Goal: Transaction & Acquisition: Purchase product/service

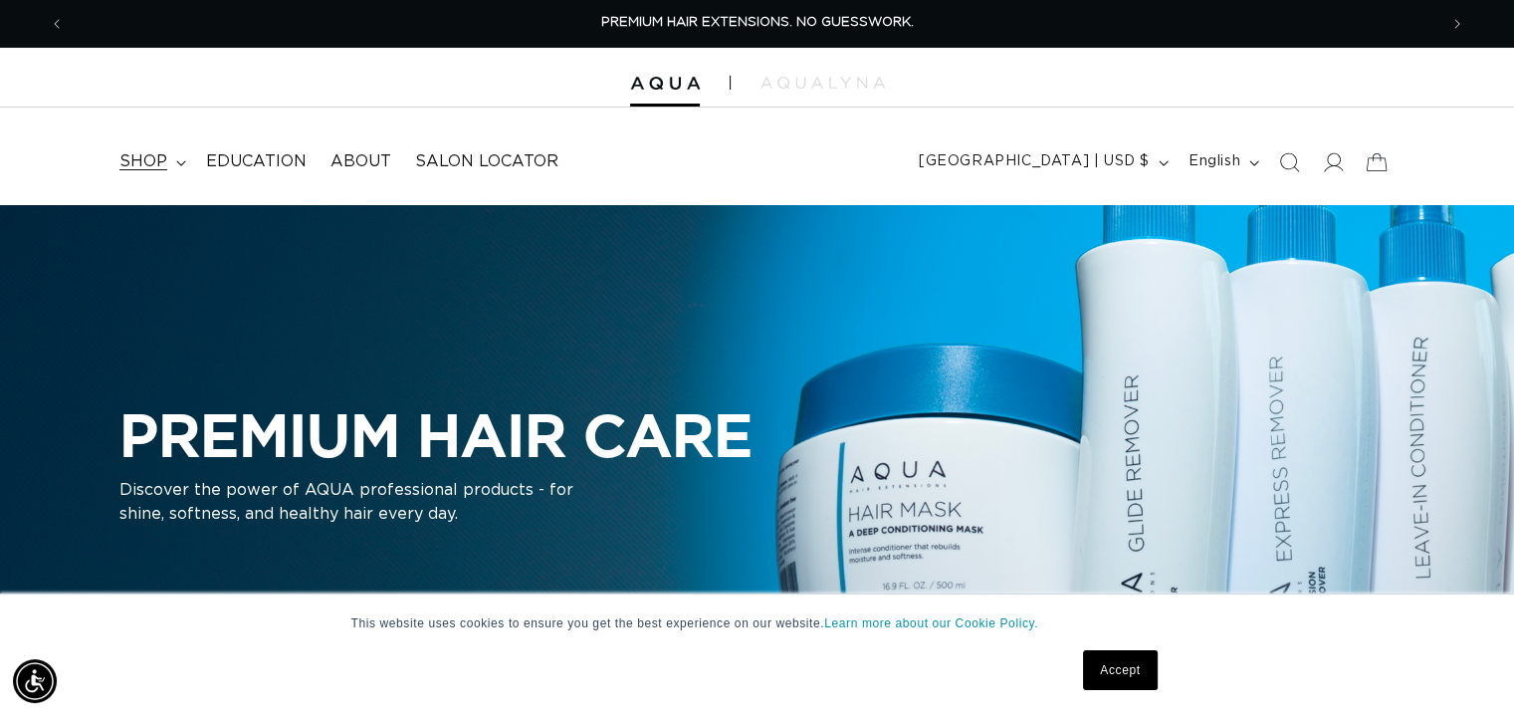
click at [163, 158] on span "shop" at bounding box center [143, 161] width 48 height 21
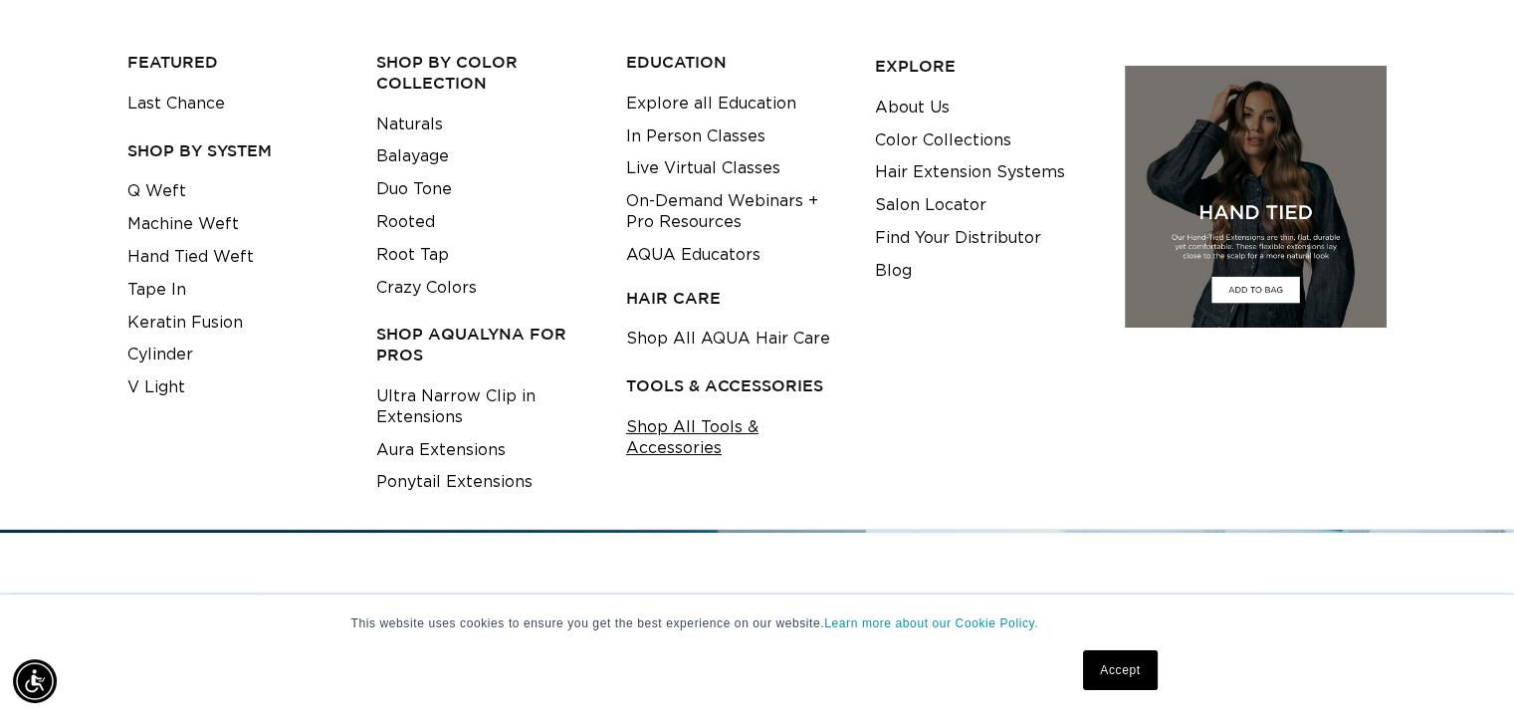
scroll to position [0, 2744]
click at [705, 428] on link "Shop All Tools & Accessories" at bounding box center [735, 438] width 218 height 54
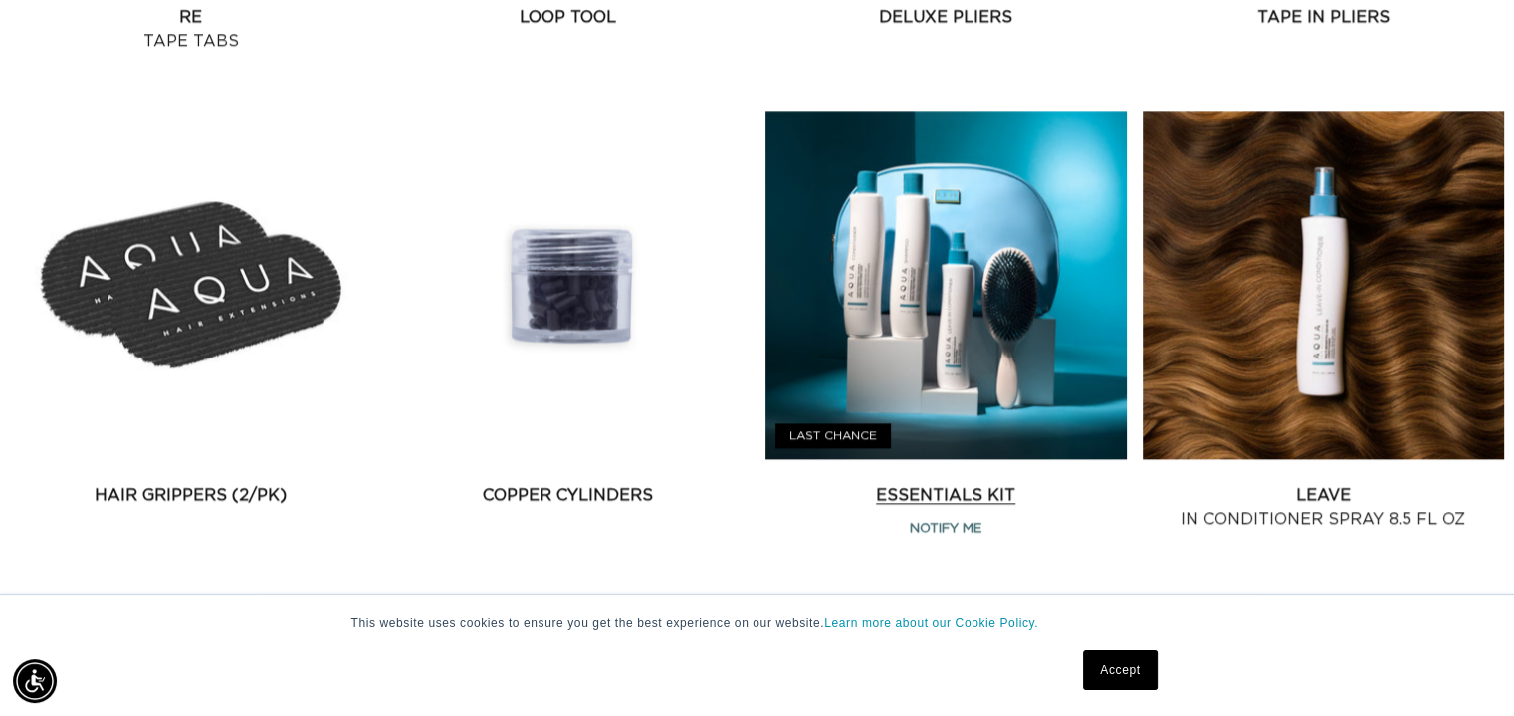
scroll to position [2688, 0]
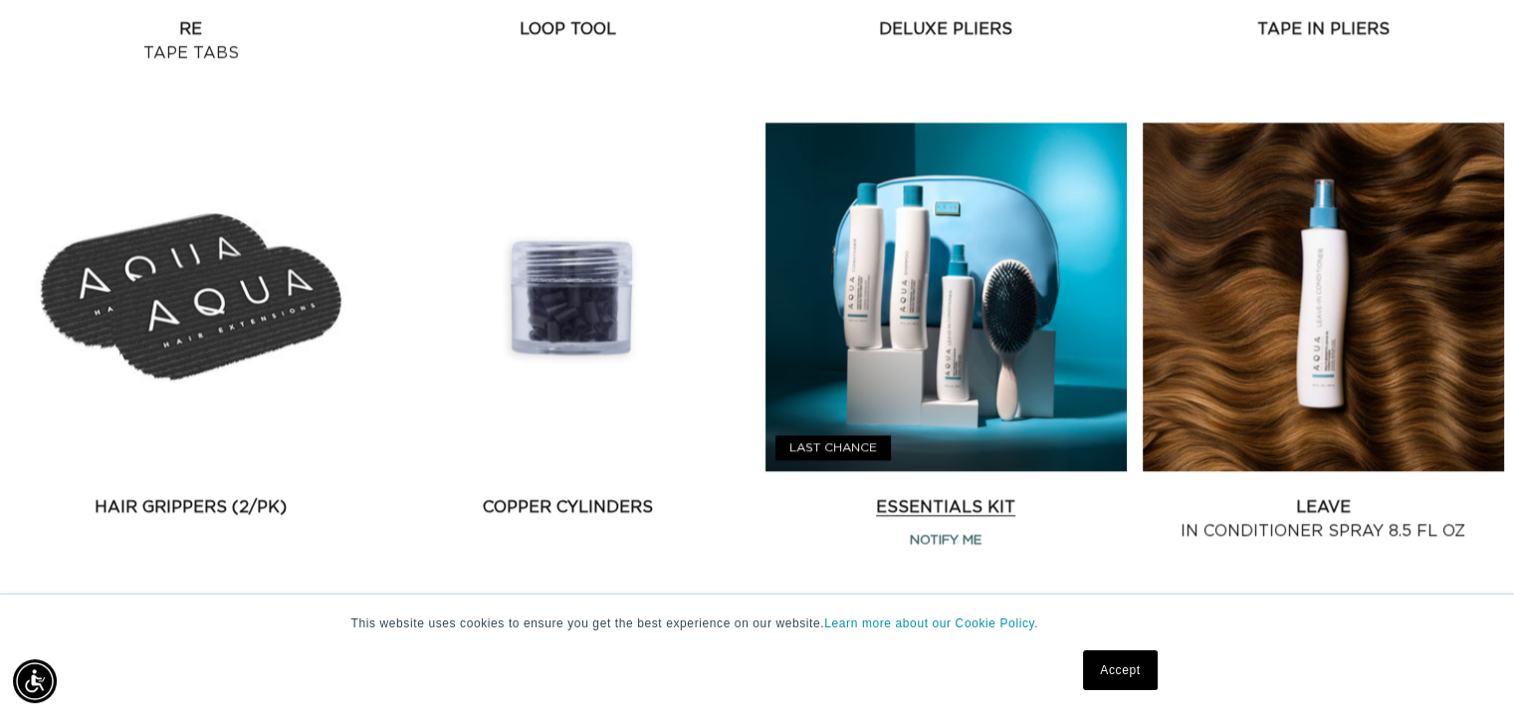
click at [935, 504] on link "Essentials Kit" at bounding box center [945, 507] width 361 height 24
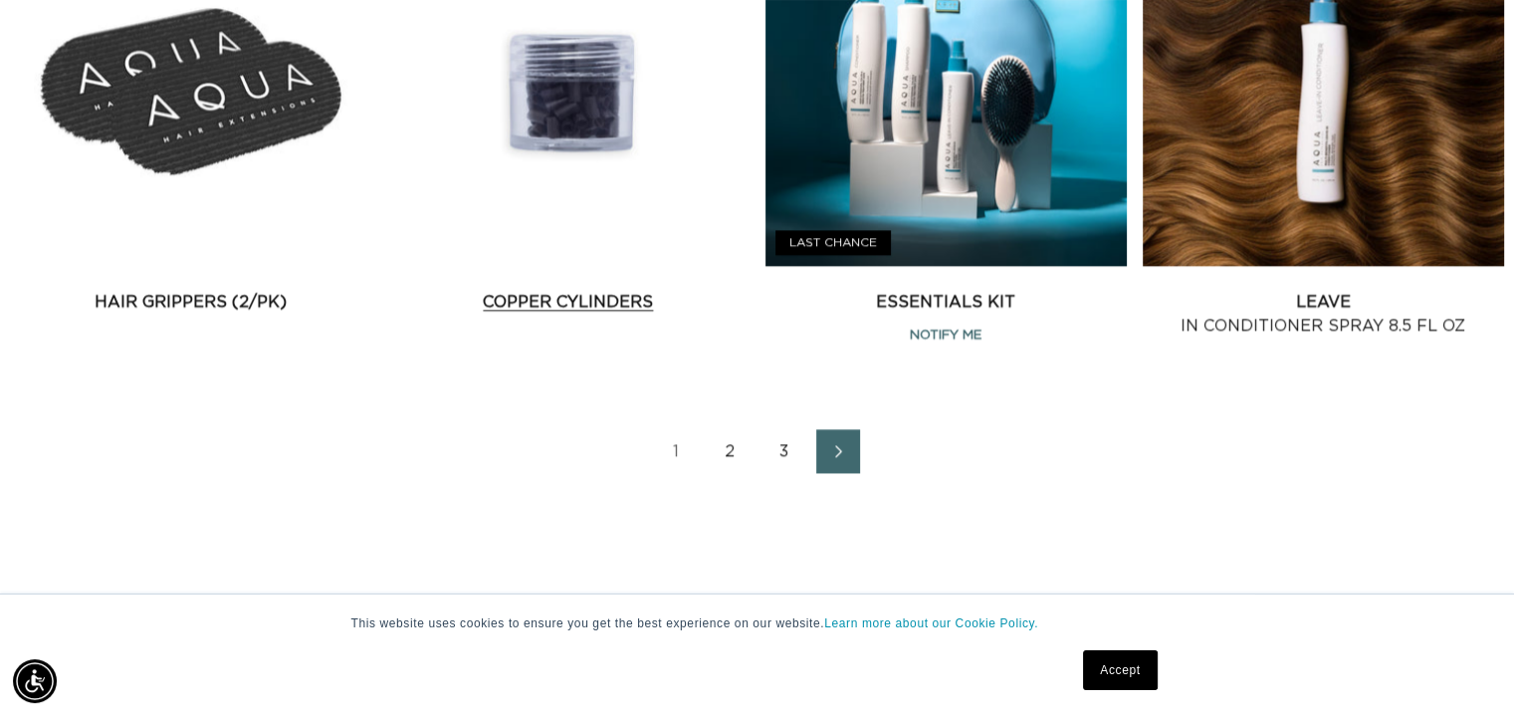
scroll to position [2887, 0]
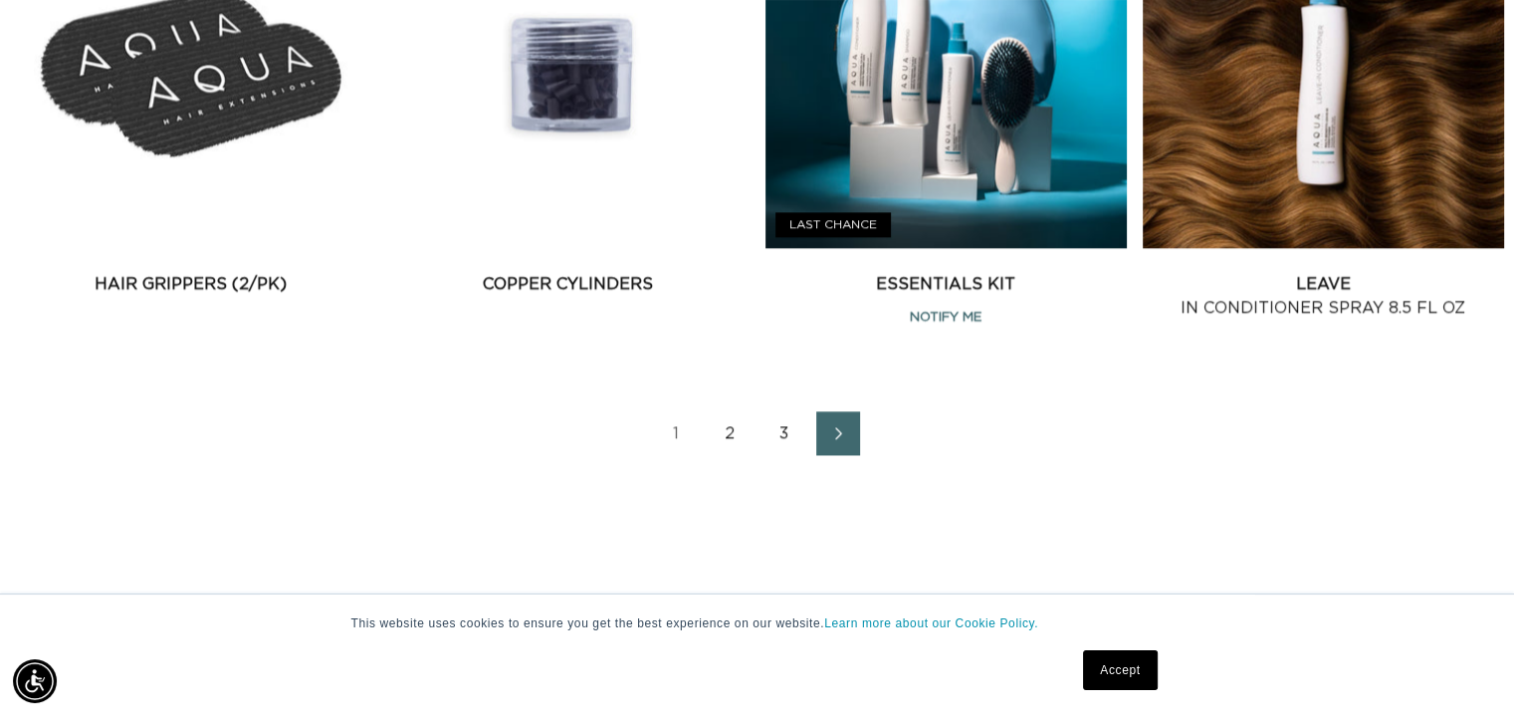
click at [729, 429] on link "2" at bounding box center [731, 433] width 44 height 44
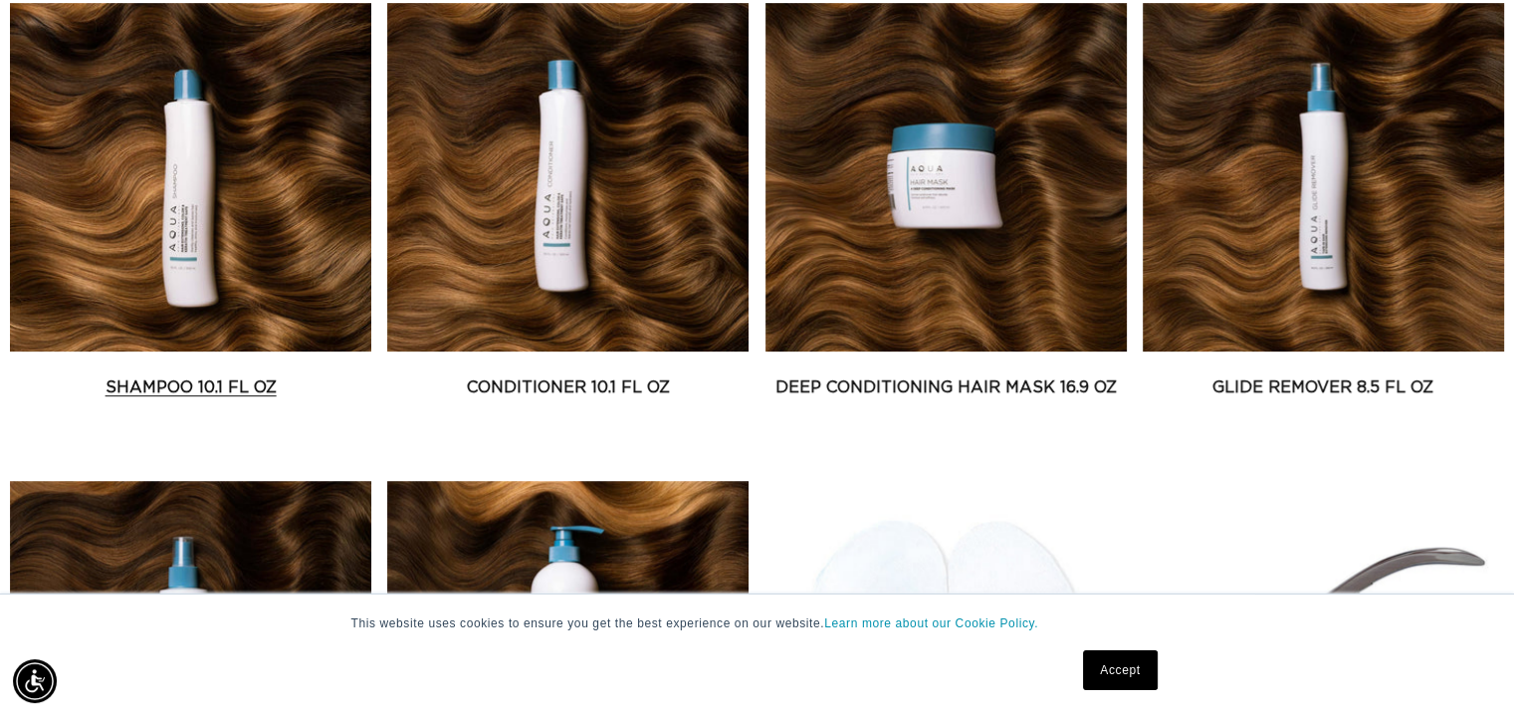
scroll to position [0, 2744]
click at [201, 384] on link "Shampoo 10.1 fl oz" at bounding box center [190, 387] width 361 height 24
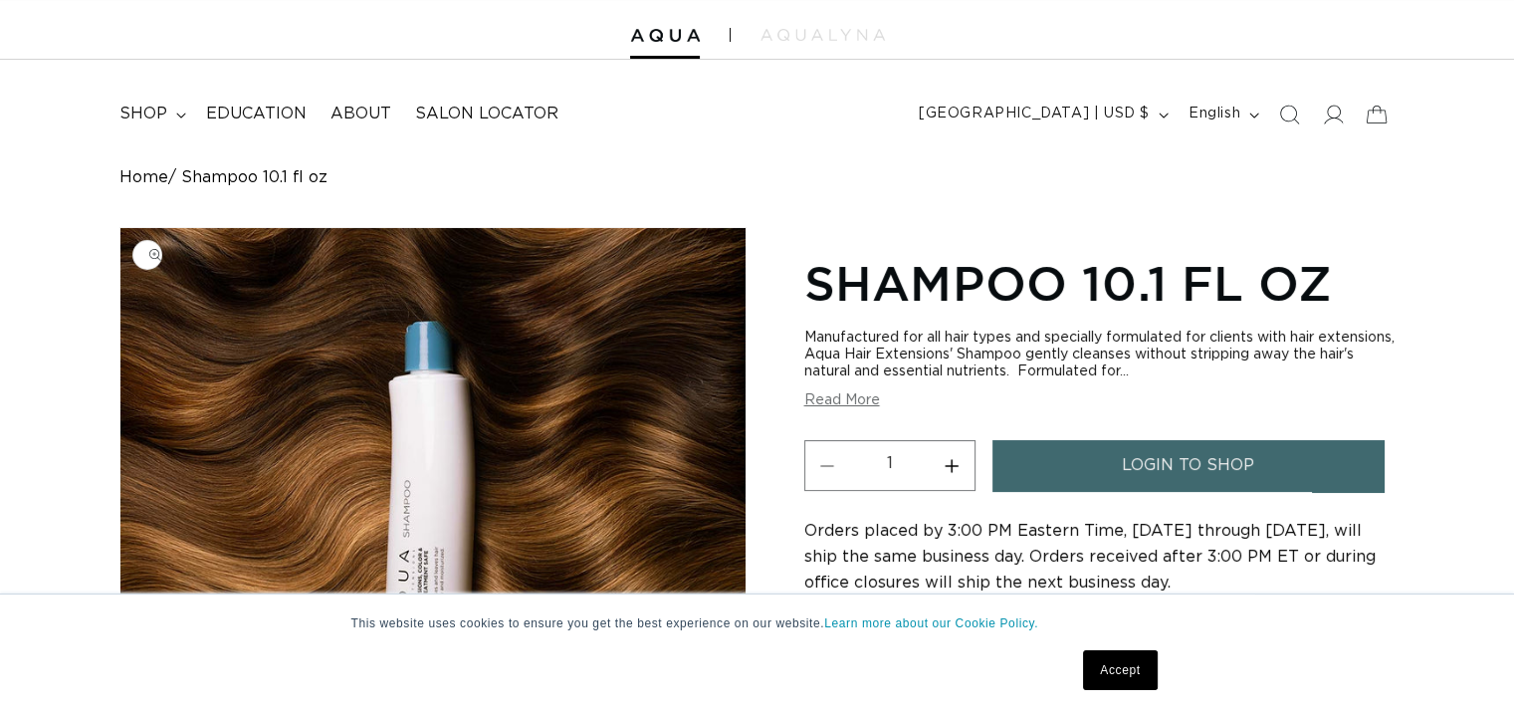
scroll to position [199, 0]
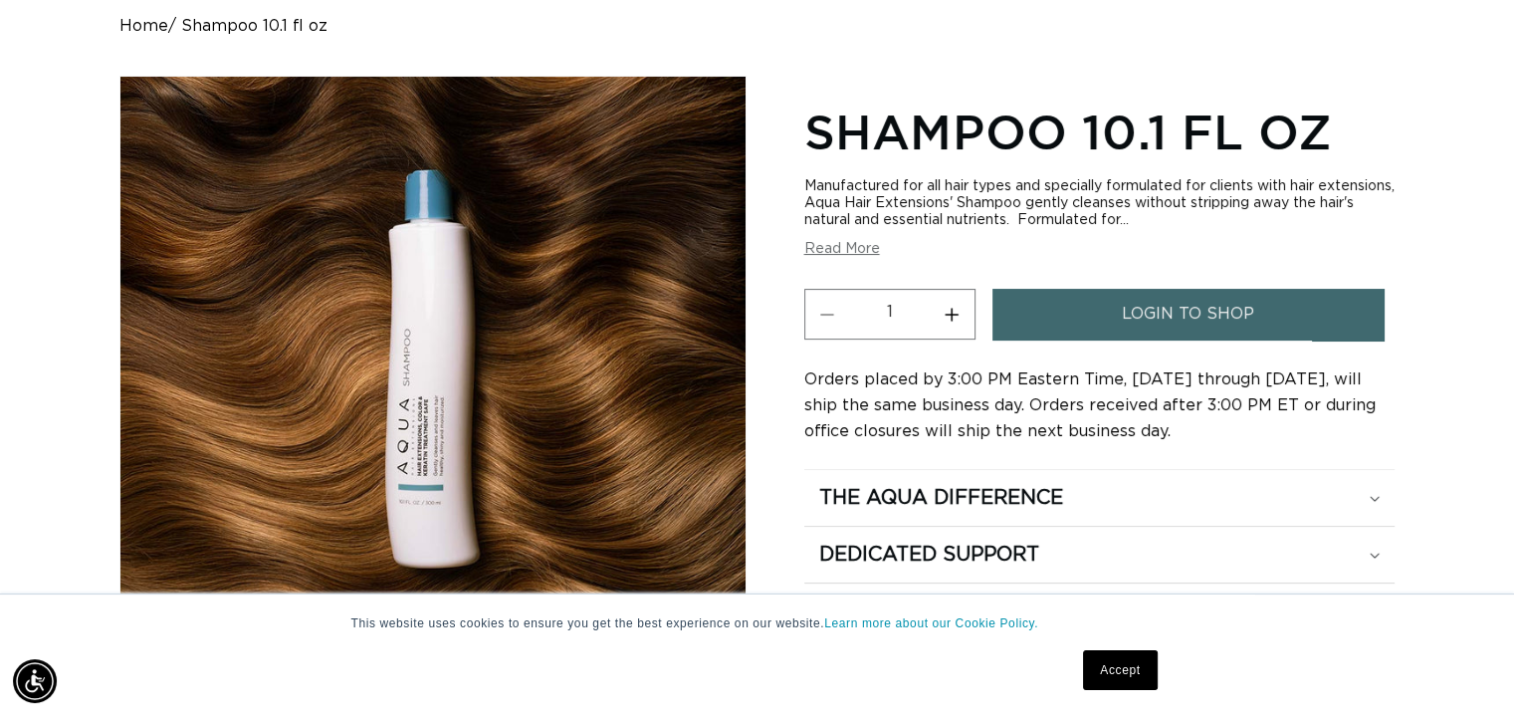
click at [1154, 323] on span "login to shop" at bounding box center [1188, 314] width 132 height 51
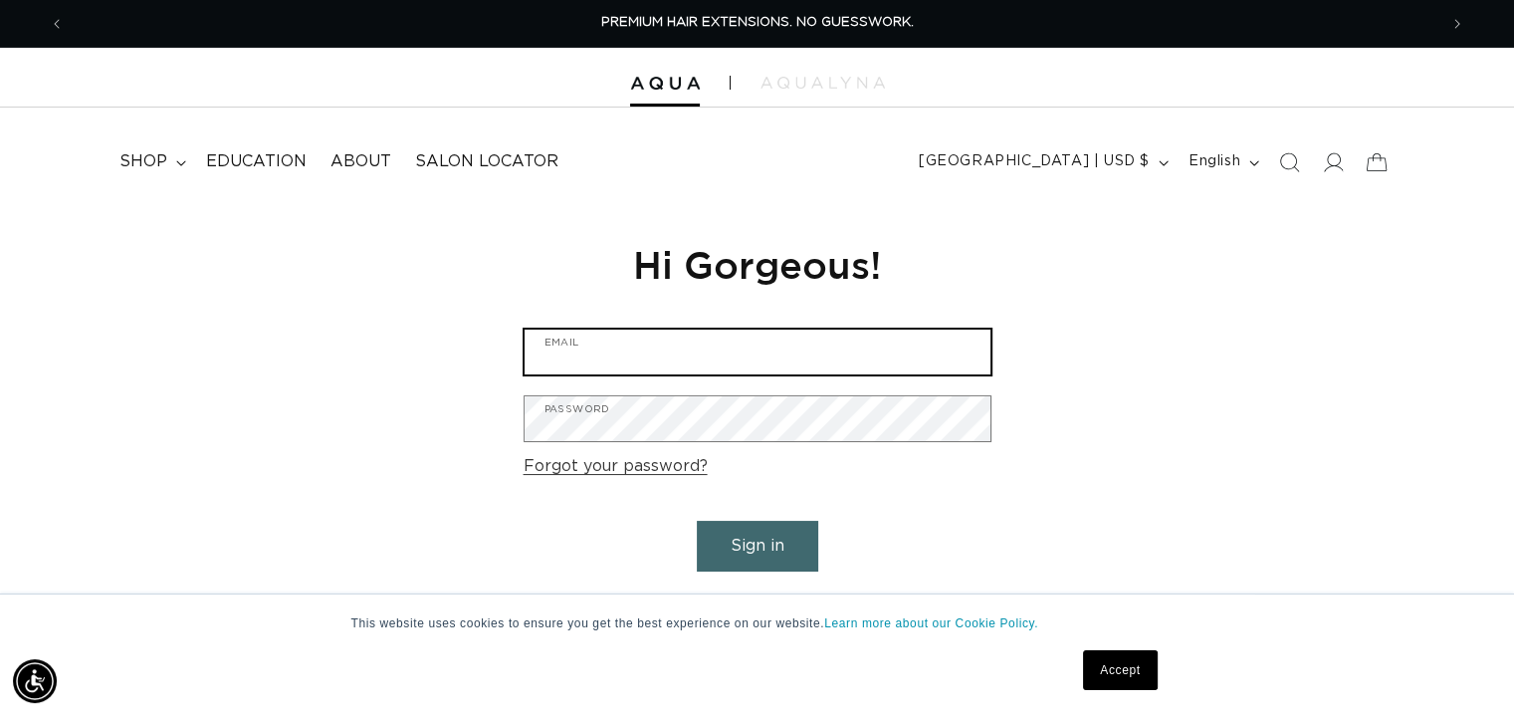
click at [737, 366] on input "Email" at bounding box center [758, 351] width 466 height 45
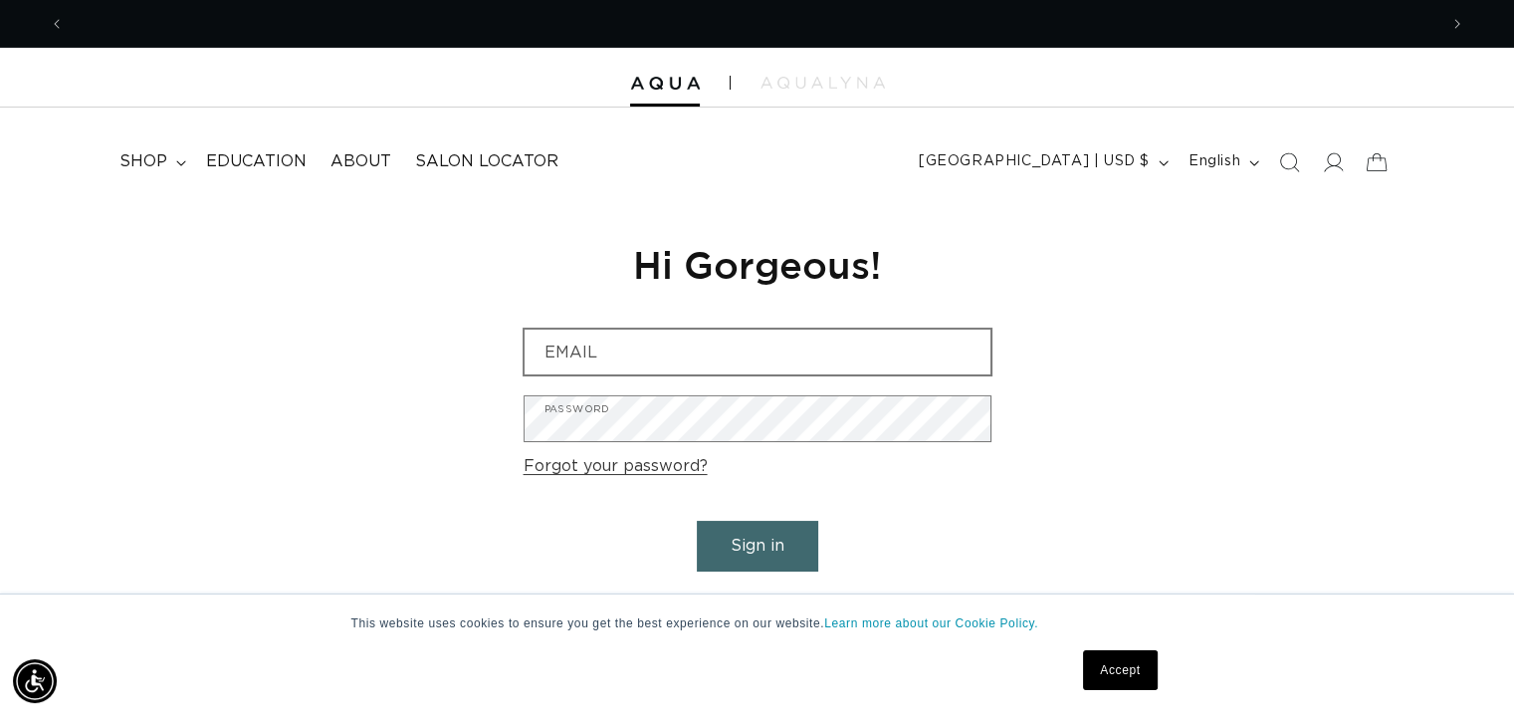
scroll to position [0, 2744]
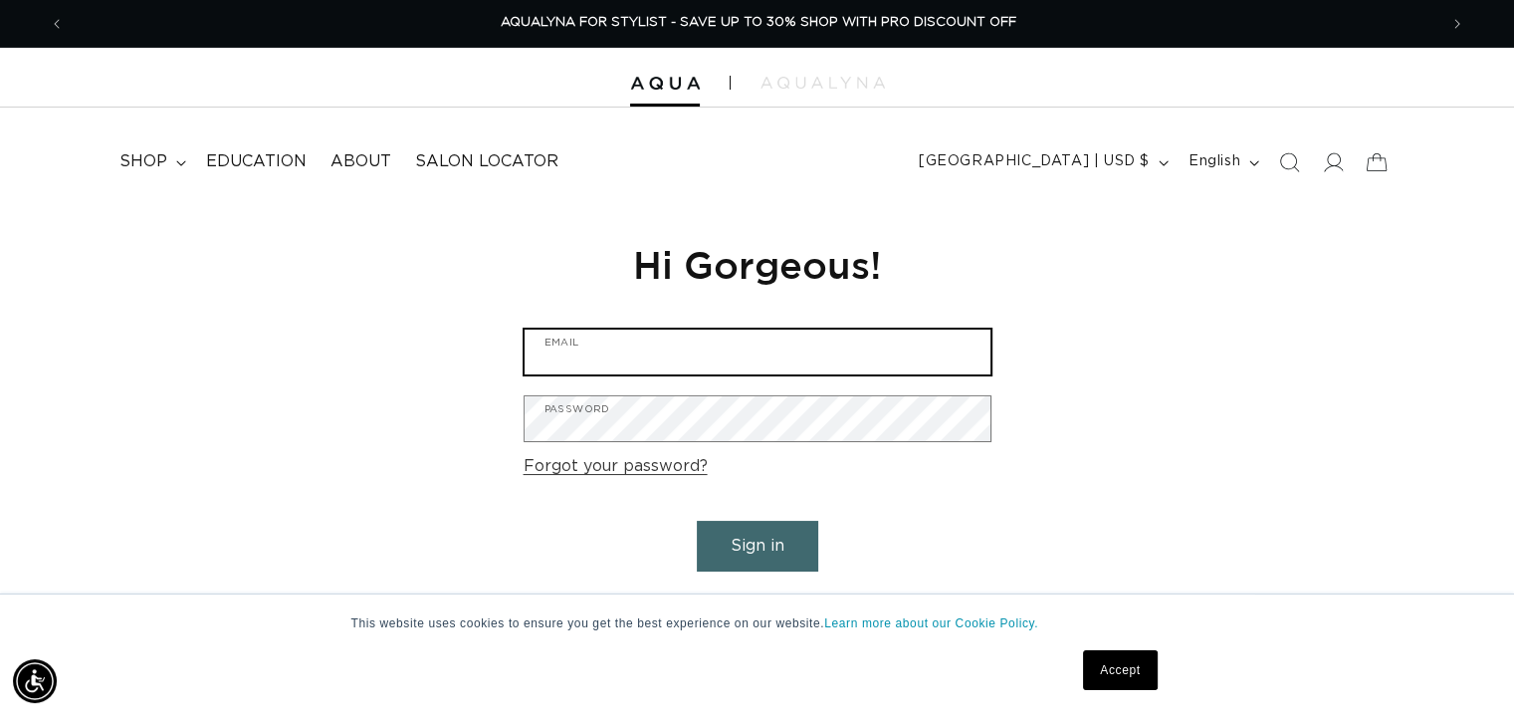
type input "thedahlsalon@gmail.com"
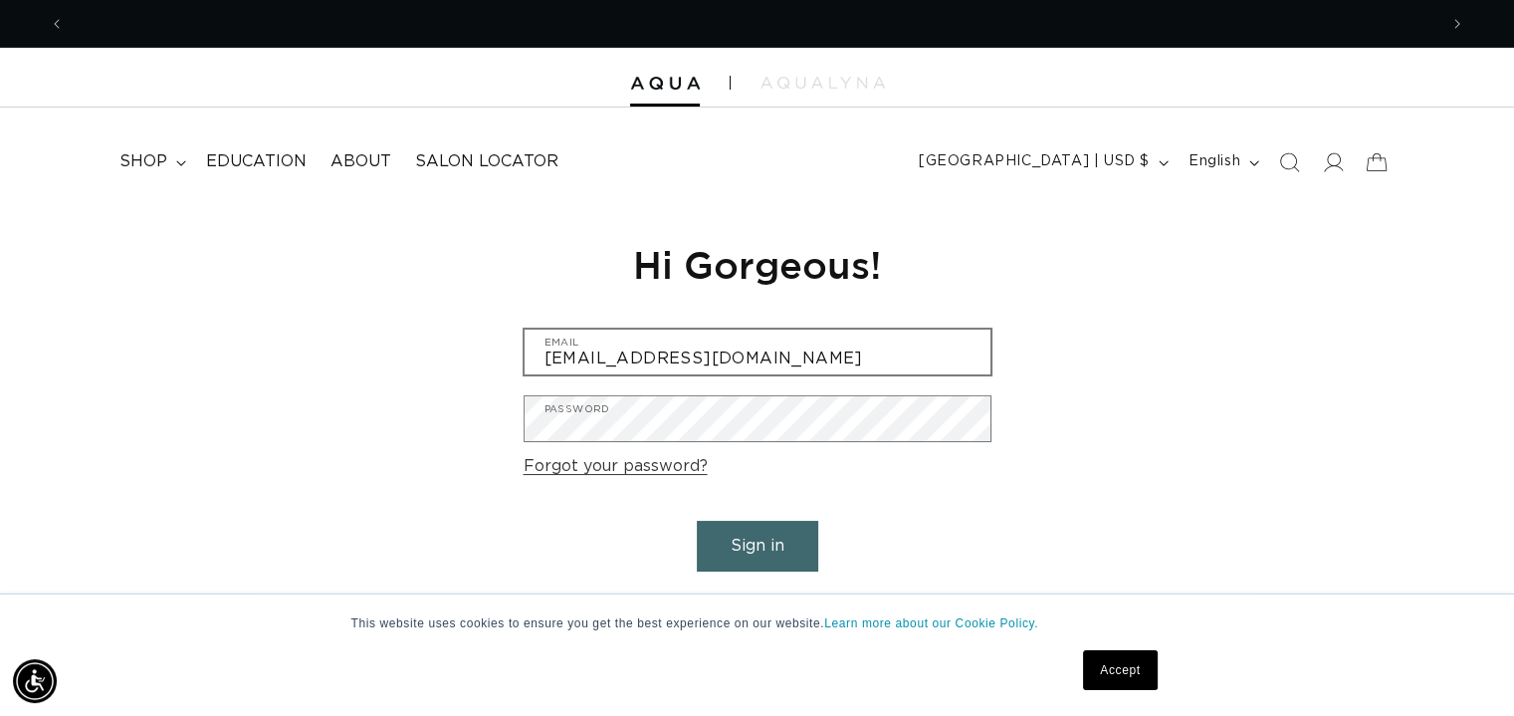
scroll to position [0, 0]
click at [760, 549] on button "Sign in" at bounding box center [757, 546] width 121 height 51
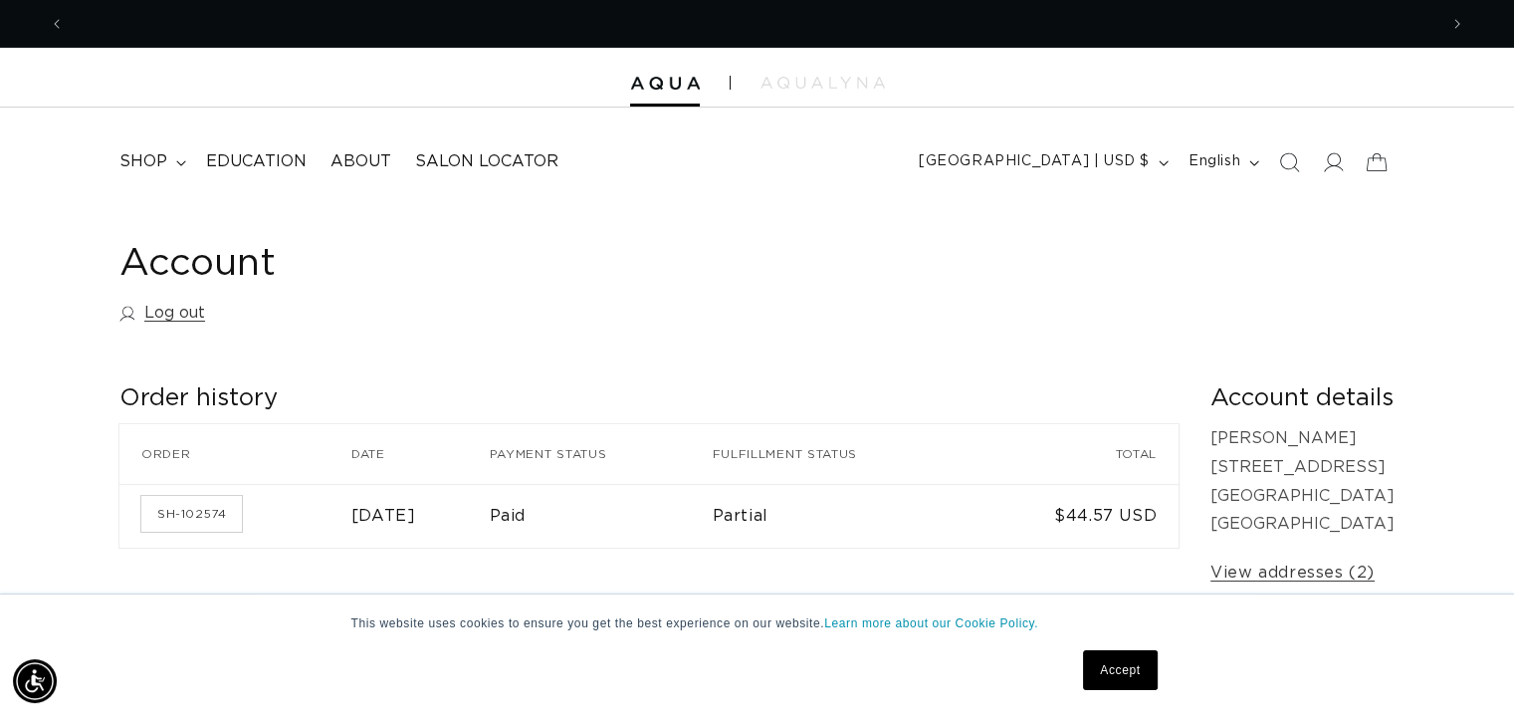
scroll to position [0, 1373]
click at [149, 161] on span "shop" at bounding box center [143, 161] width 48 height 21
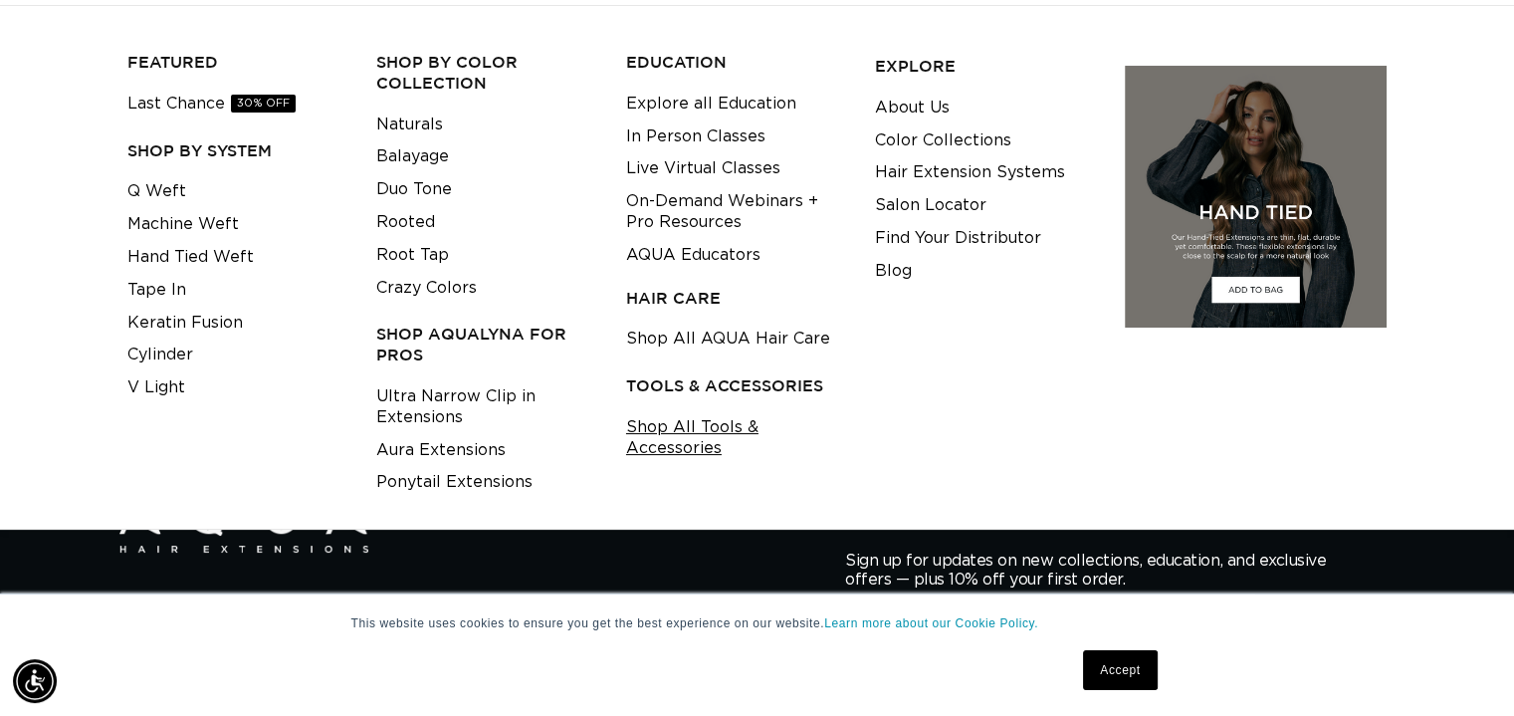
scroll to position [0, 2744]
click at [702, 430] on link "Shop All Tools & Accessories" at bounding box center [735, 438] width 218 height 54
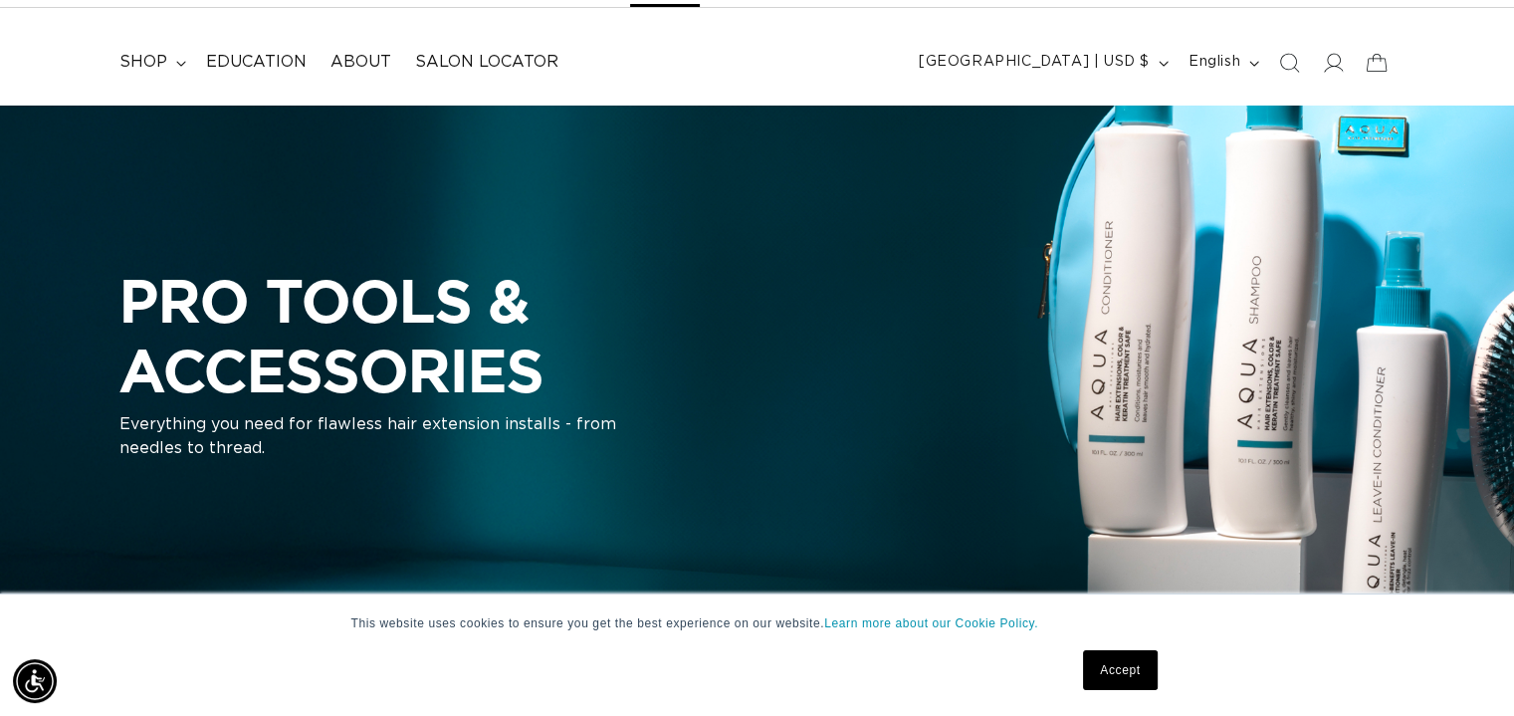
scroll to position [0, 2744]
click at [1113, 664] on link "Accept" at bounding box center [1120, 670] width 74 height 40
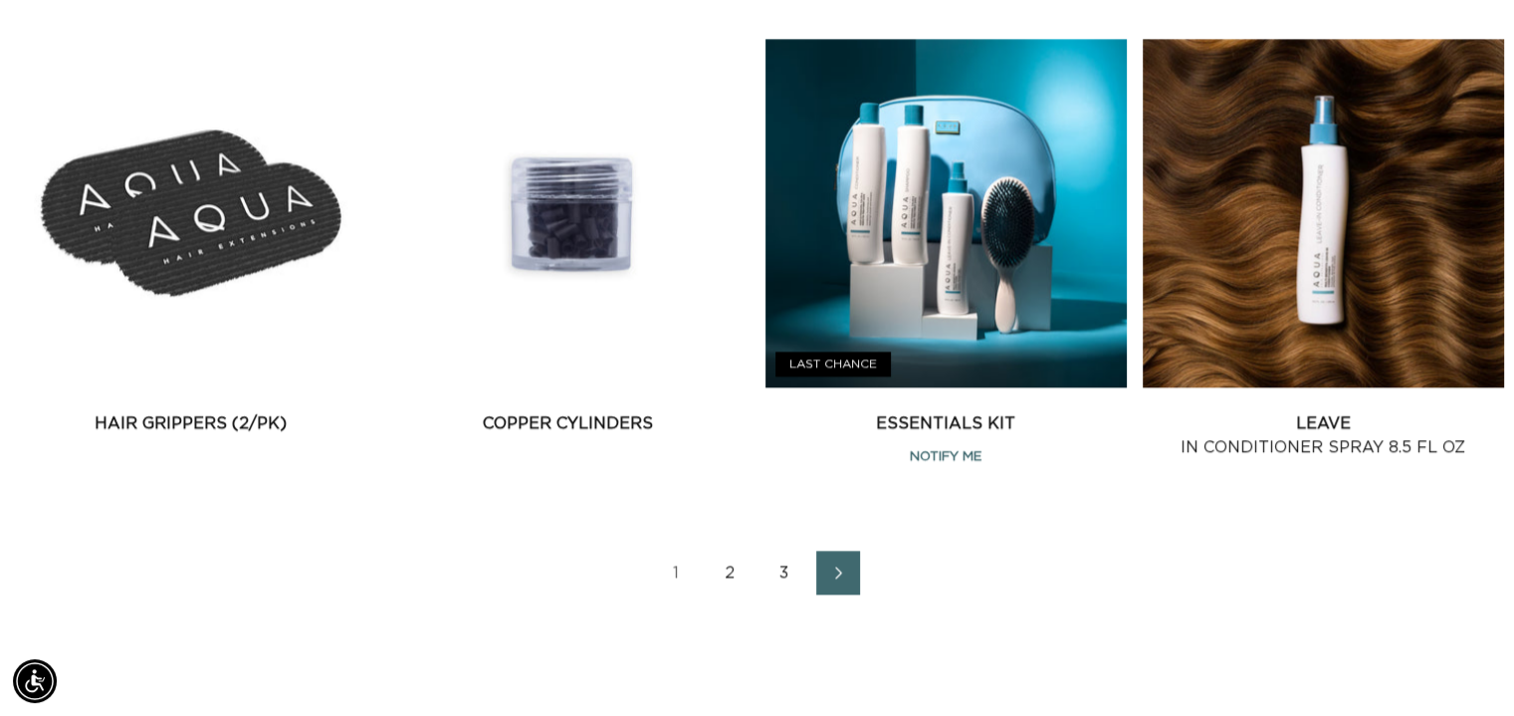
scroll to position [2887, 0]
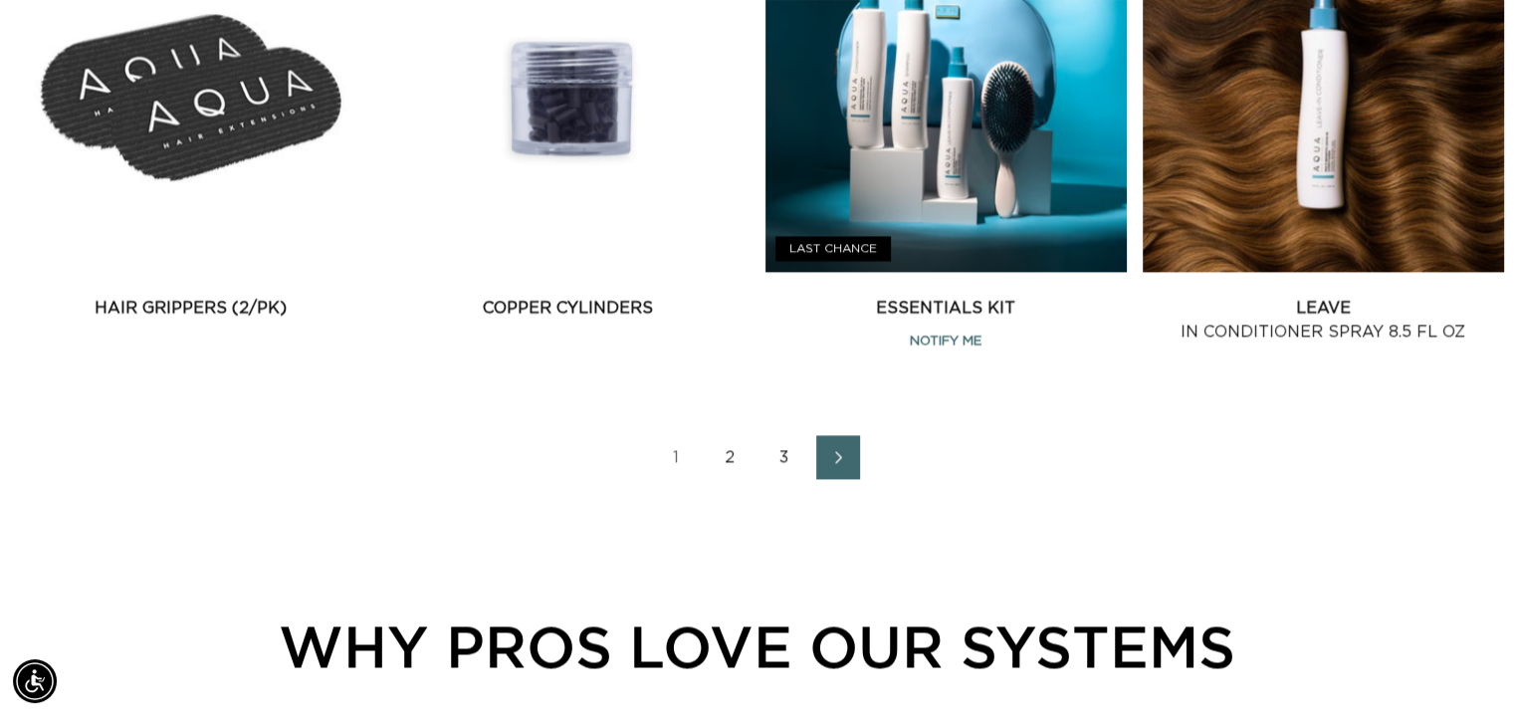
click at [730, 457] on link "2" at bounding box center [731, 457] width 44 height 44
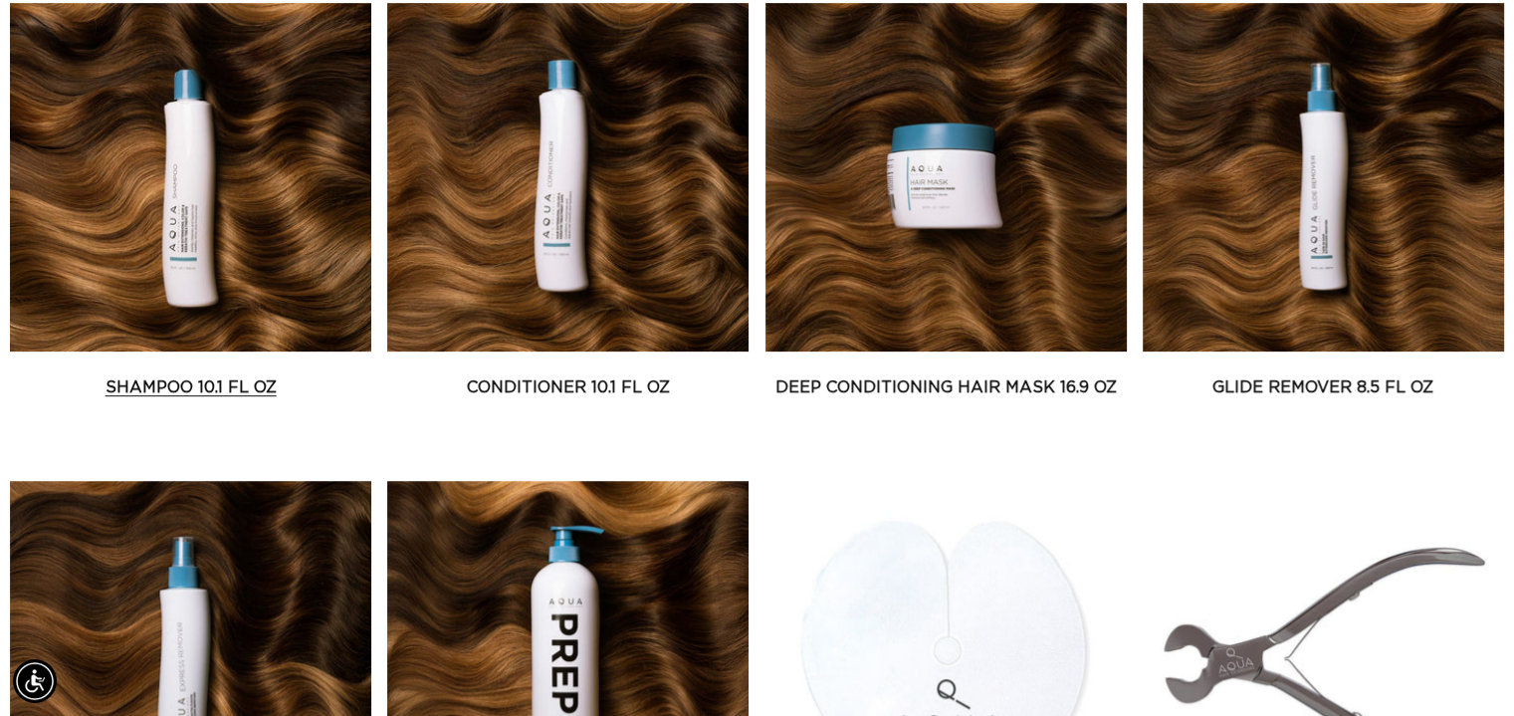
scroll to position [0, 1373]
click at [187, 385] on link "Shampoo 10.1 fl oz" at bounding box center [190, 387] width 361 height 24
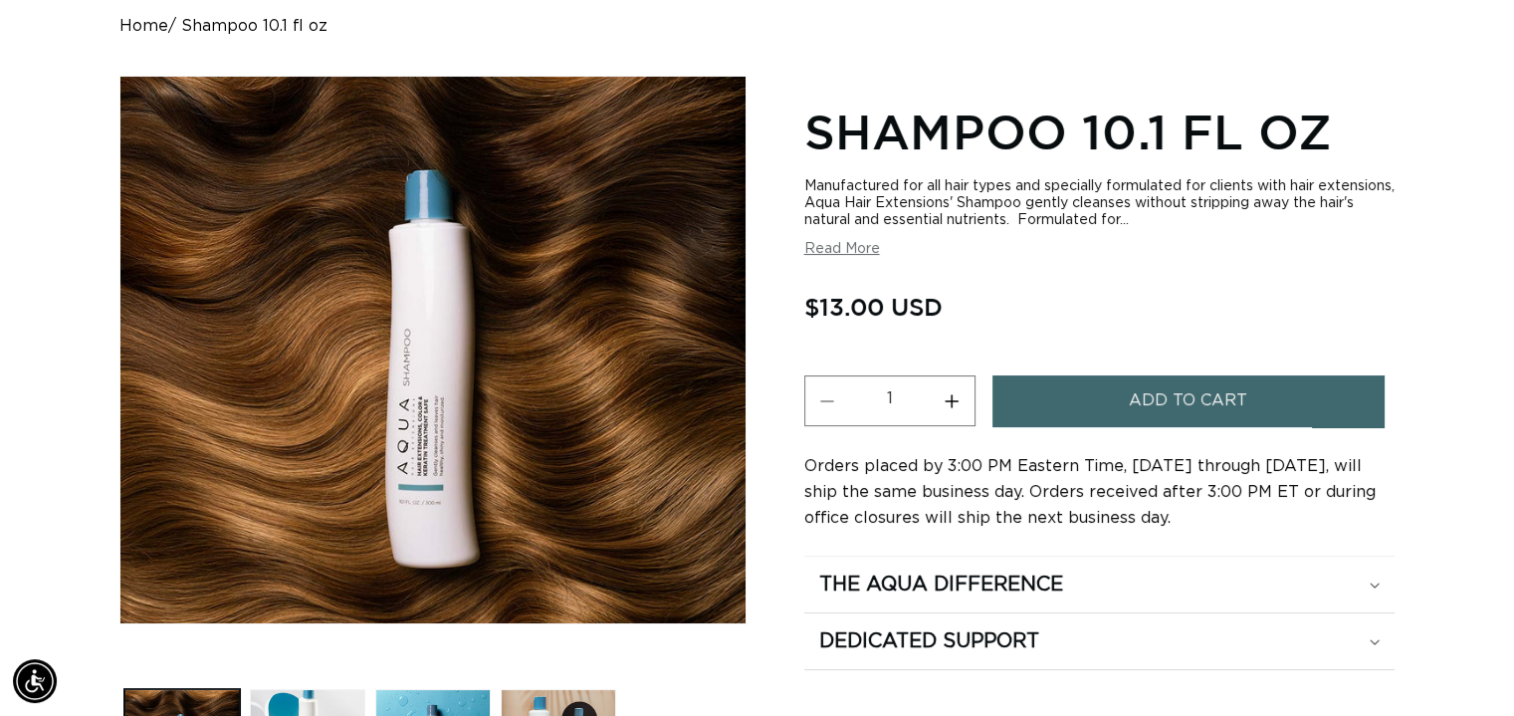
scroll to position [0, 1373]
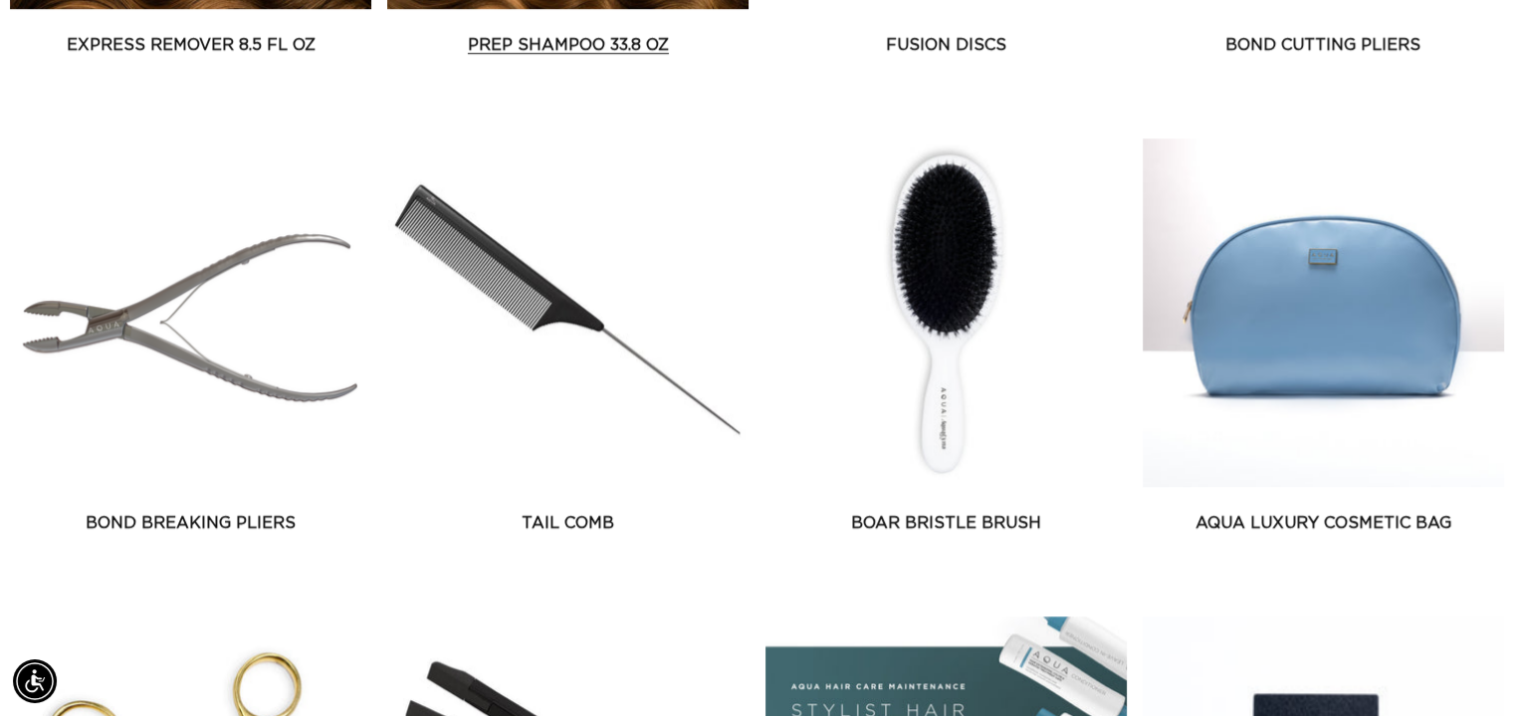
scroll to position [0, 1373]
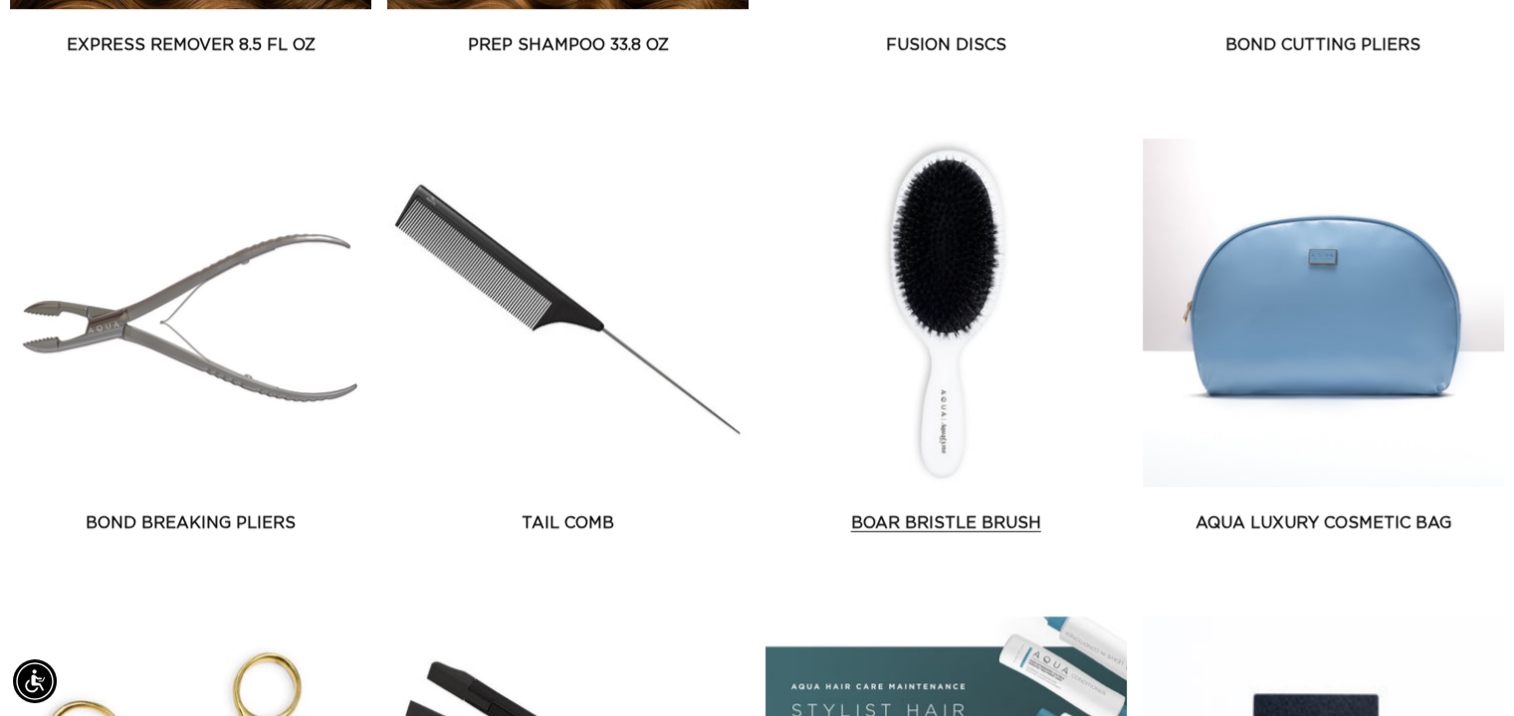
click at [917, 511] on link "Boar Bristle Brush" at bounding box center [945, 523] width 361 height 24
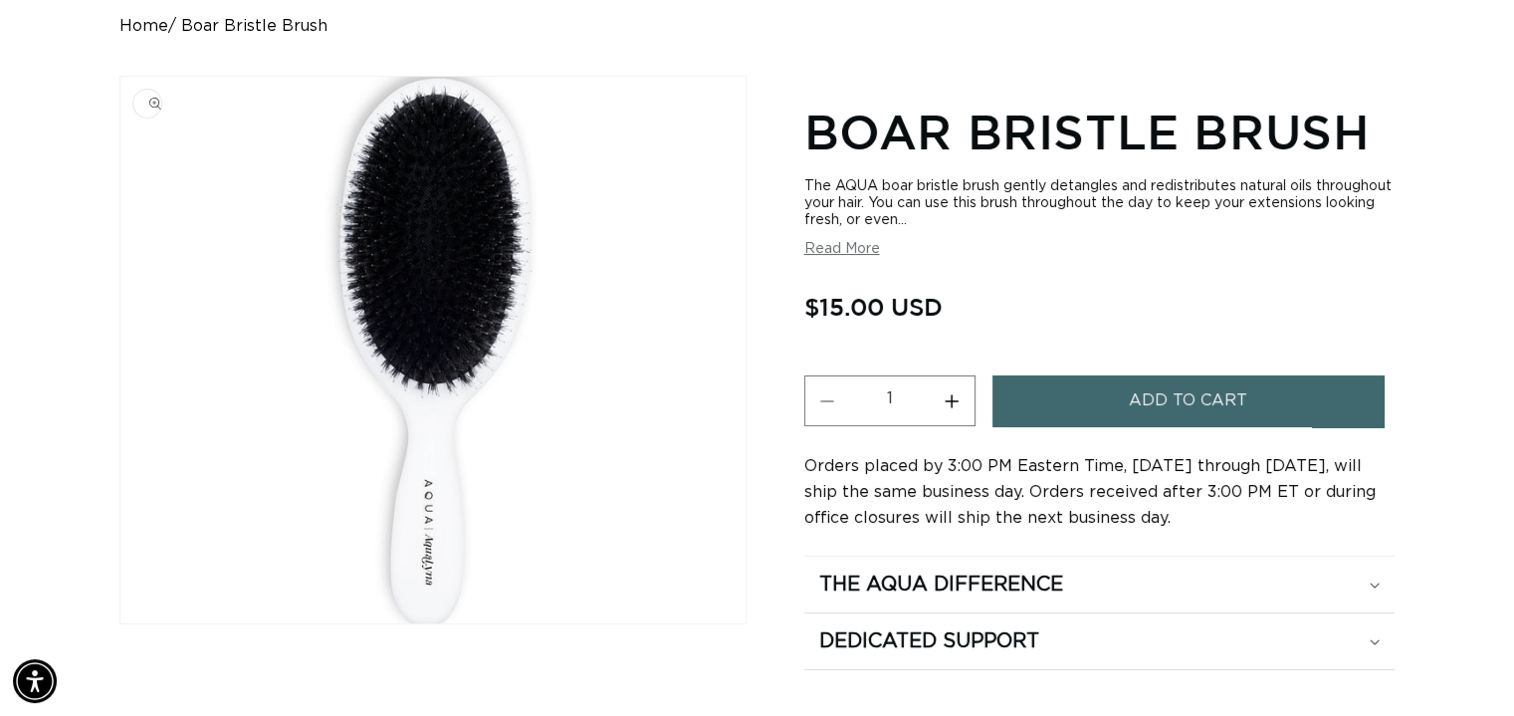
scroll to position [0, 1373]
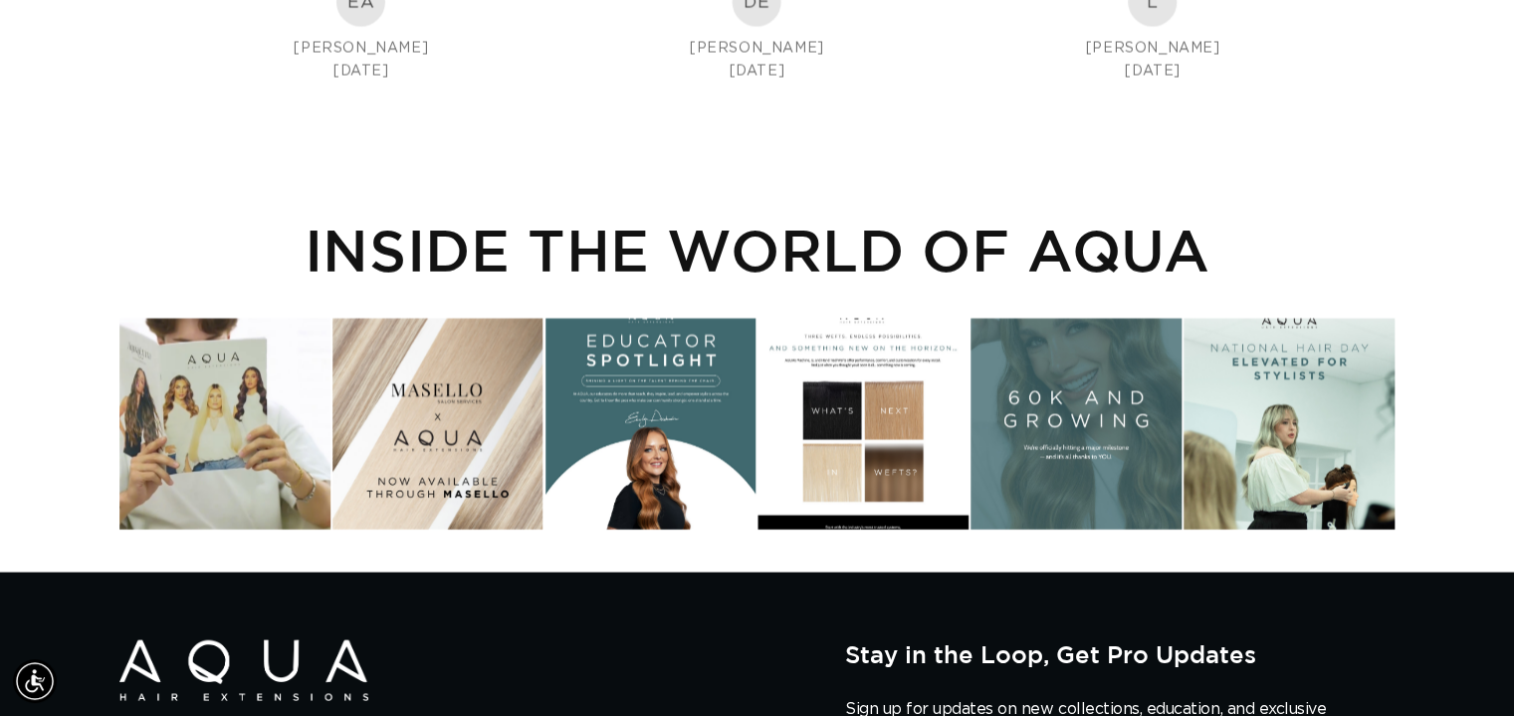
scroll to position [0, 2744]
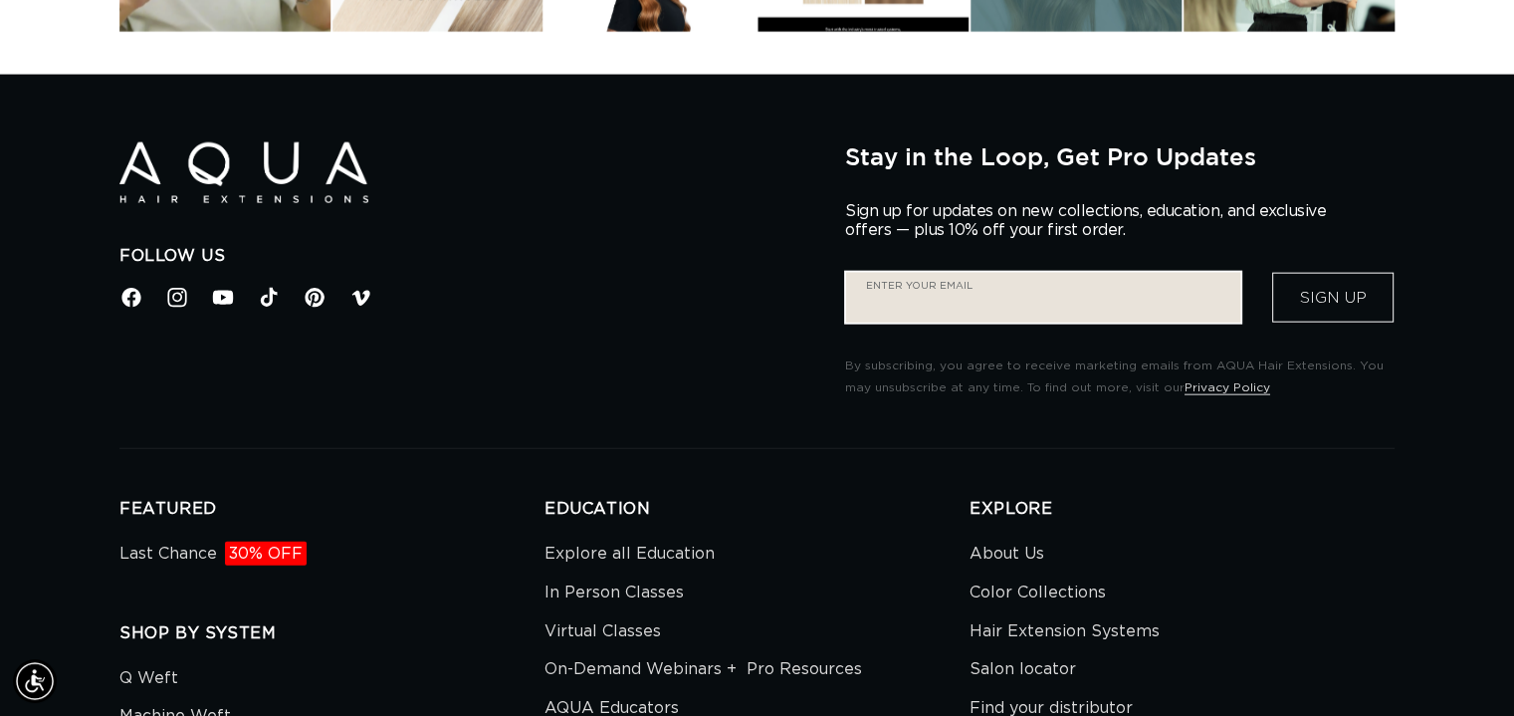
click at [991, 286] on input "Enter your email" at bounding box center [1043, 298] width 394 height 50
click at [990, 298] on input "Enter your email" at bounding box center [1027, 298] width 362 height 50
type input "dahlyourhair@gmail.com"
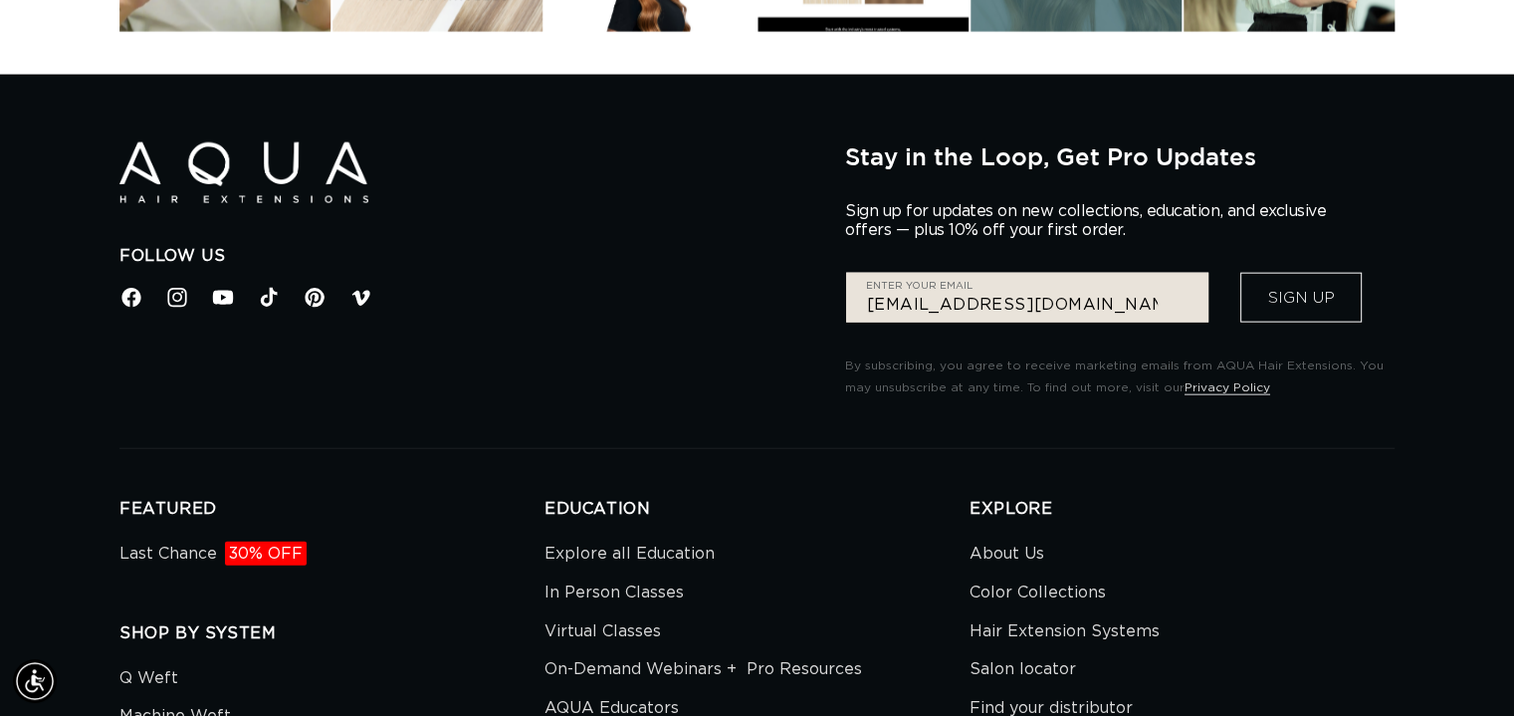
click at [1288, 286] on button "Sign Up" at bounding box center [1300, 298] width 121 height 50
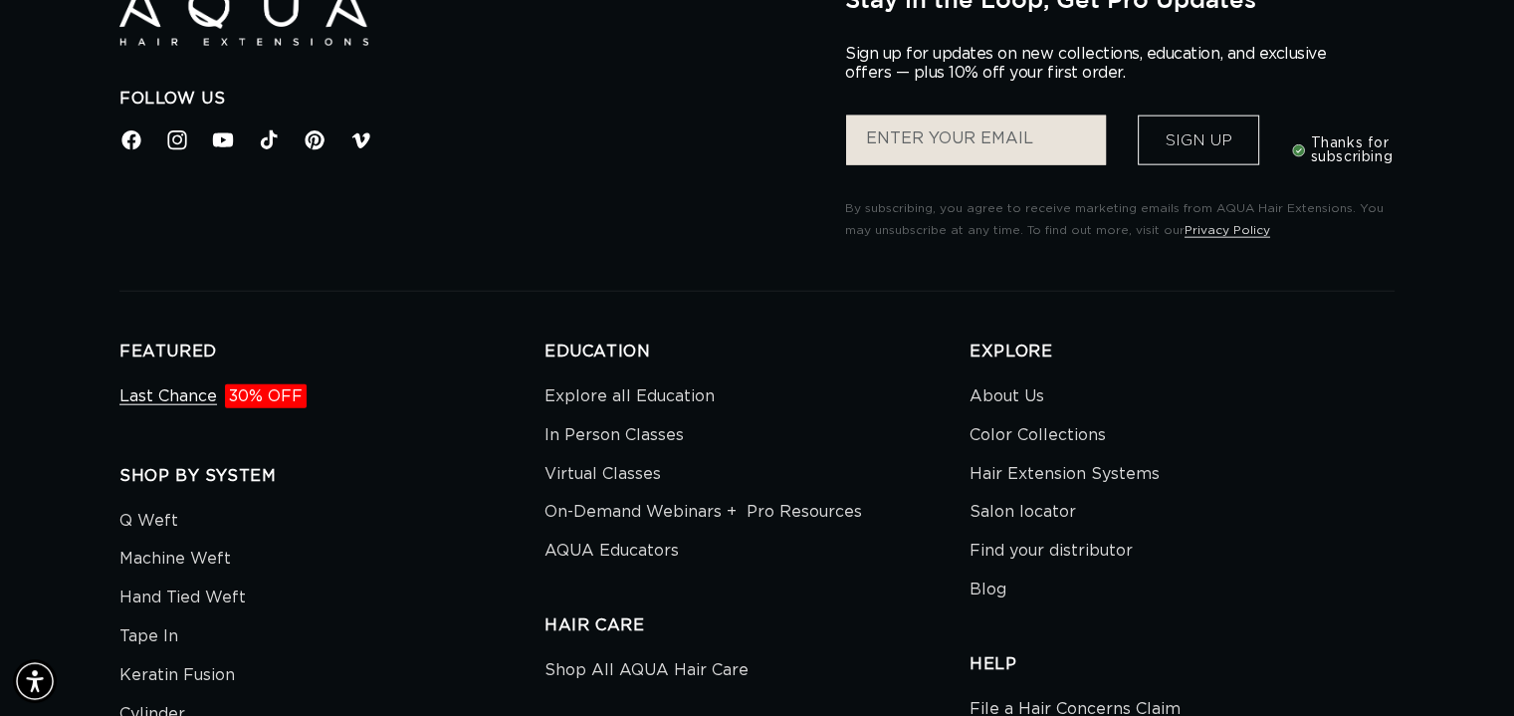
scroll to position [0, 1373]
click at [278, 394] on span "30% OFF" at bounding box center [266, 396] width 82 height 24
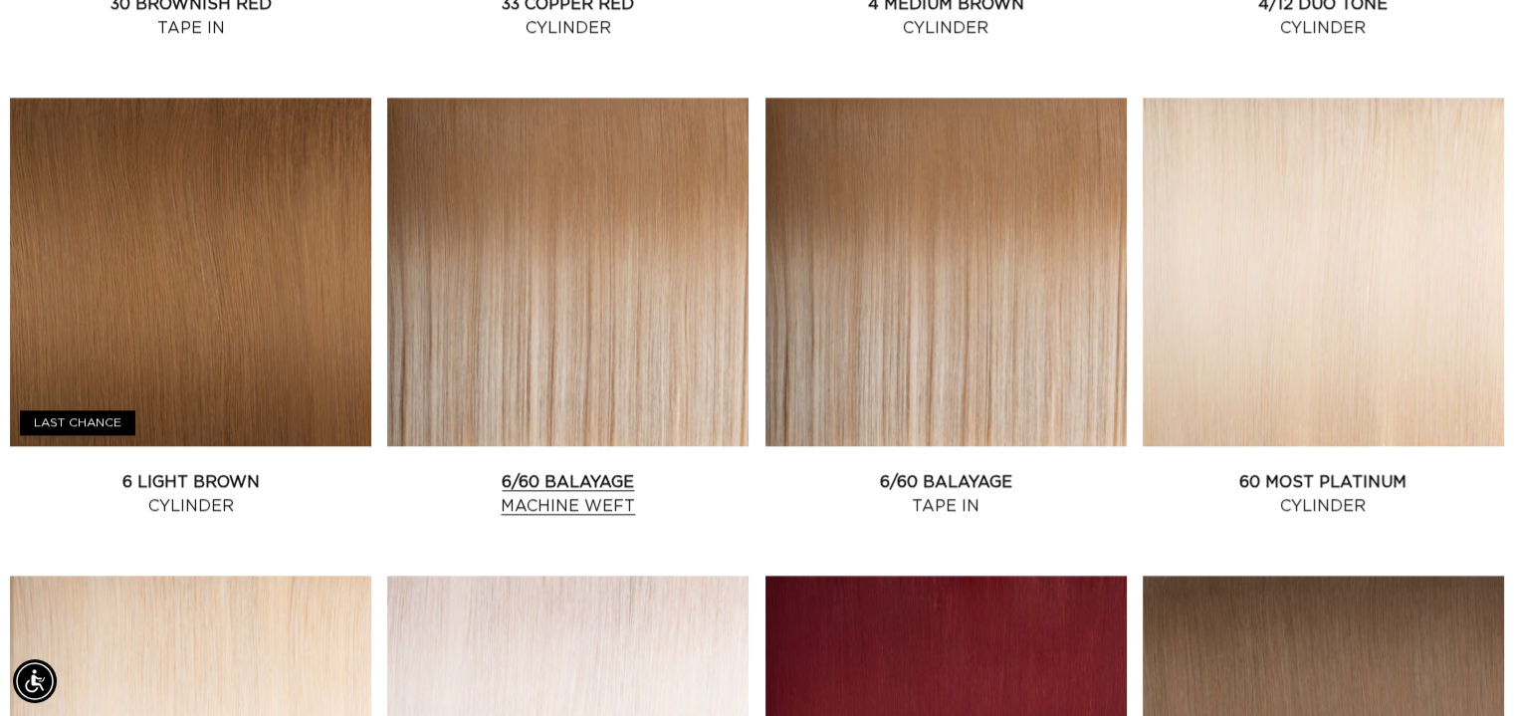
scroll to position [2190, 0]
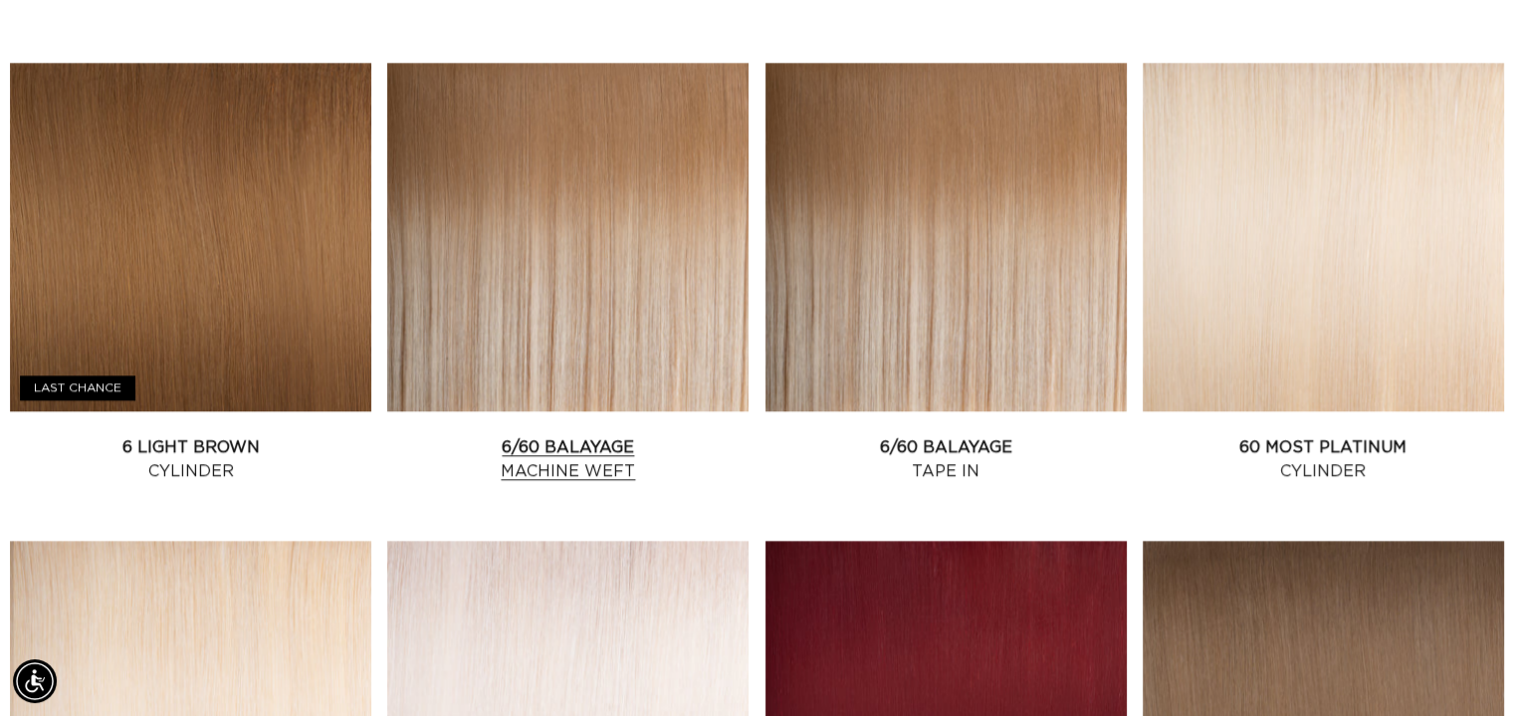
click at [558, 435] on link "6/60 Balayage Machine Weft" at bounding box center [567, 459] width 361 height 48
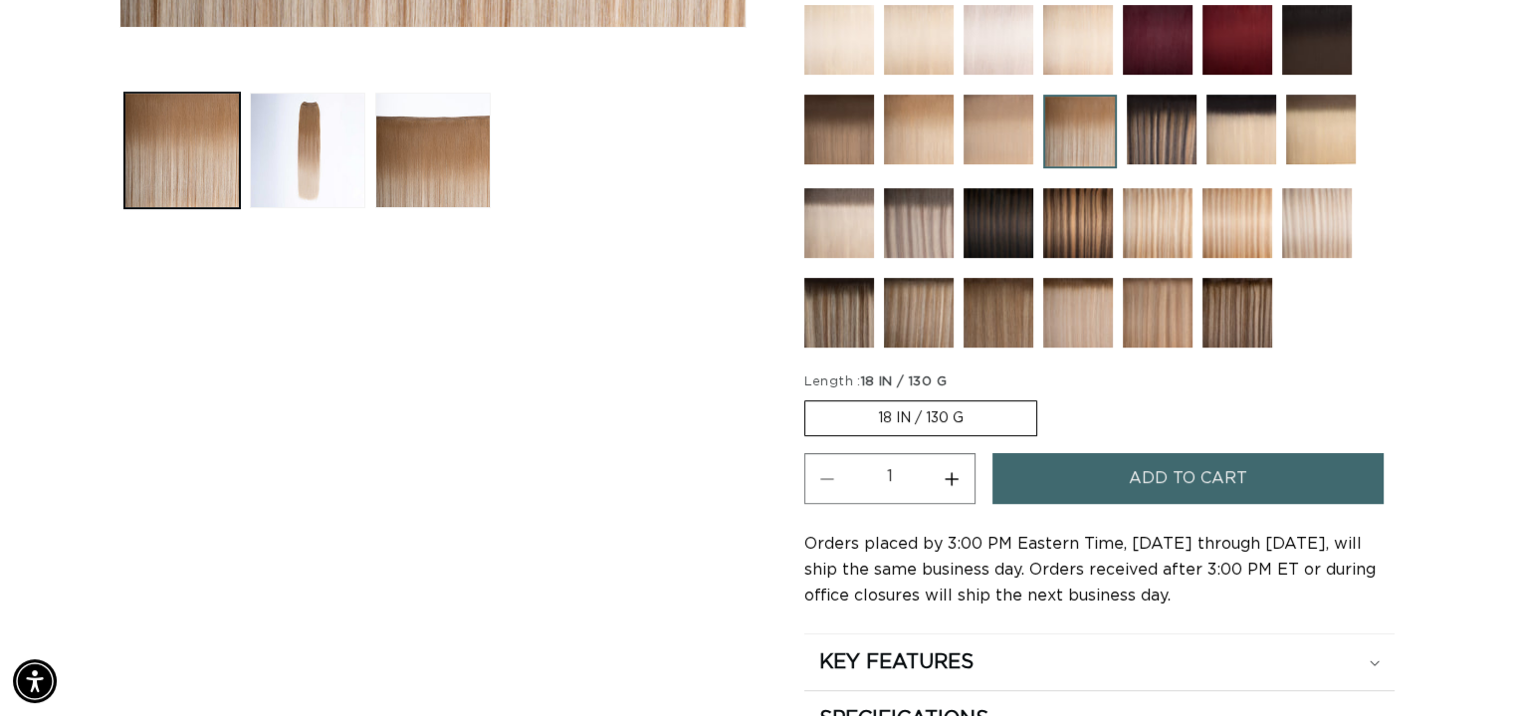
scroll to position [796, 0]
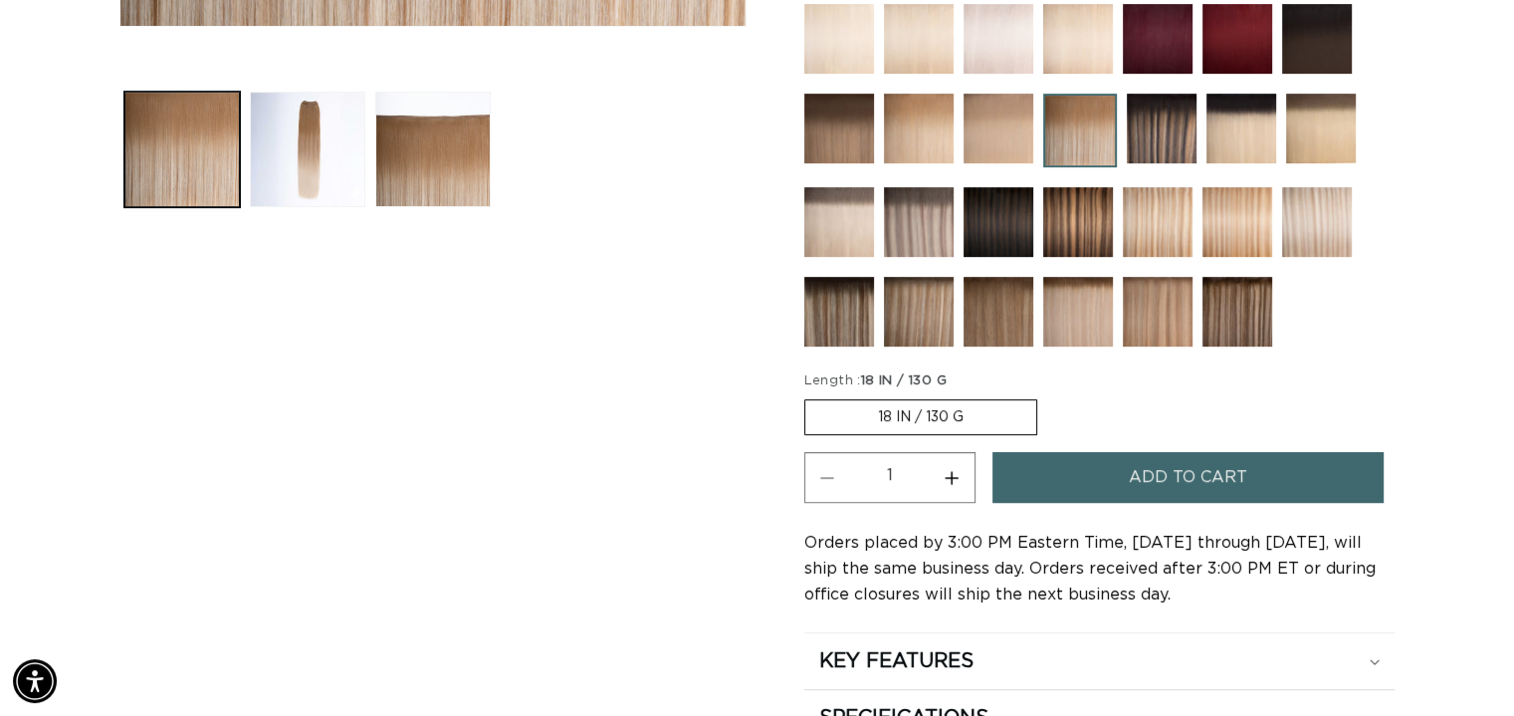
click at [1017, 399] on label "18 IN / 130 G Variant sold out or unavailable" at bounding box center [920, 417] width 233 height 36
click at [810, 396] on input "18 IN / 130 G Variant sold out or unavailable" at bounding box center [809, 395] width 1 height 1
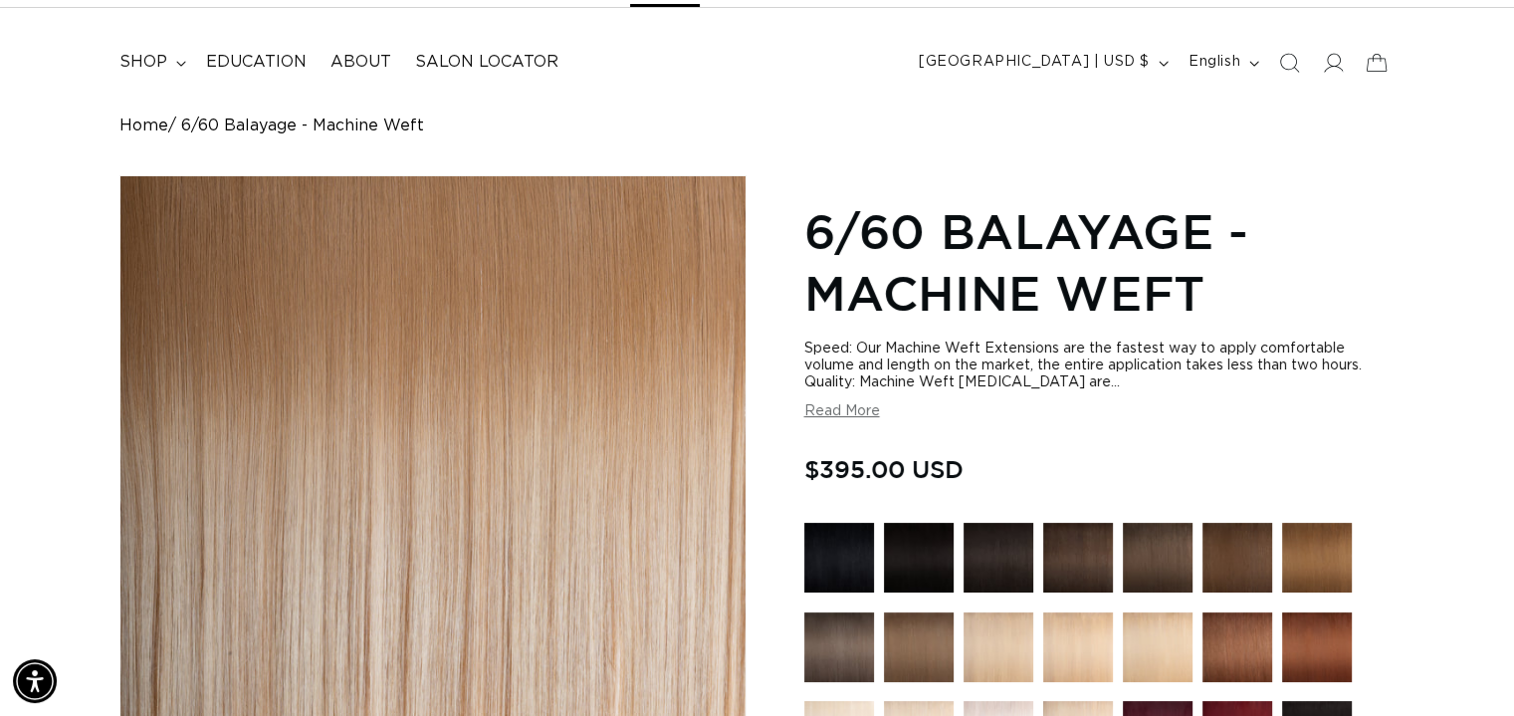
scroll to position [0, 1373]
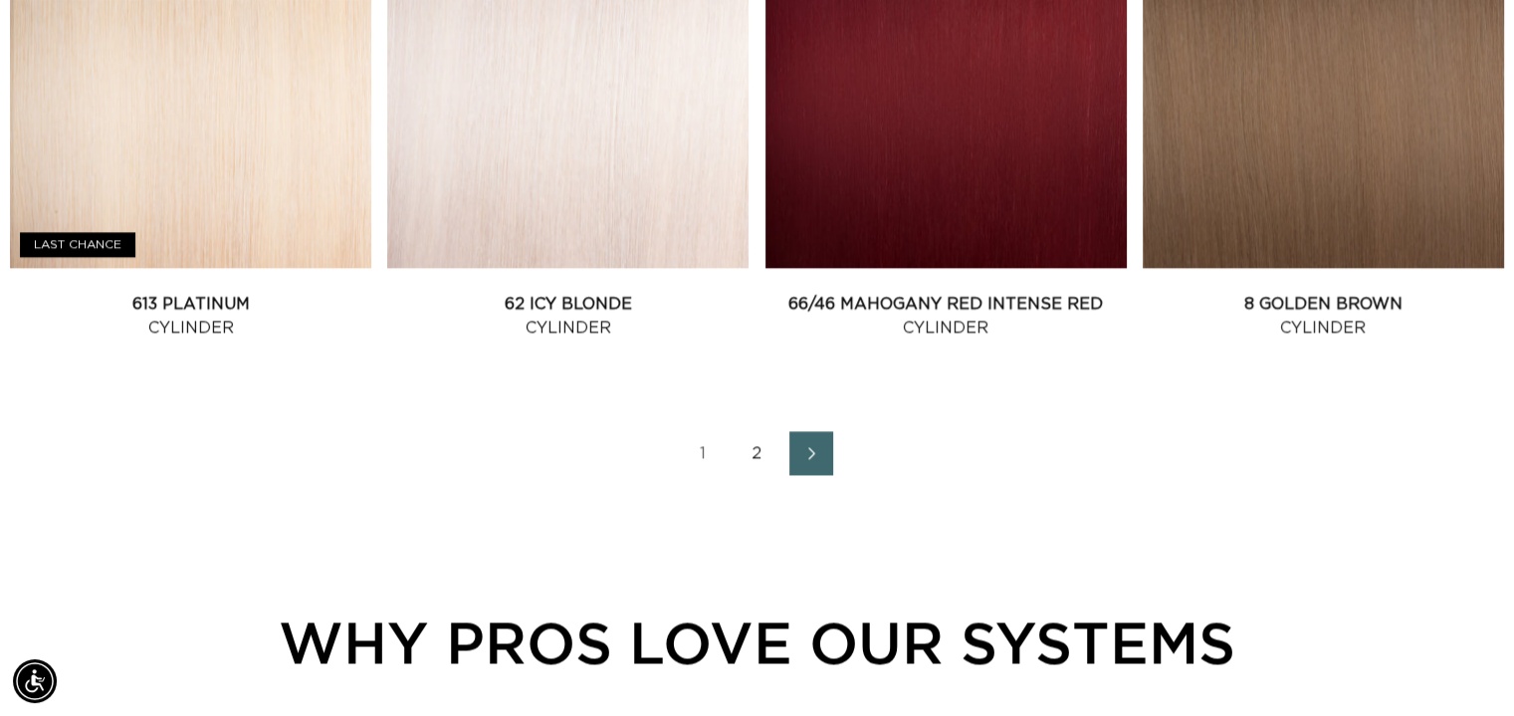
scroll to position [0, 2744]
click at [757, 453] on link "2" at bounding box center [758, 453] width 44 height 44
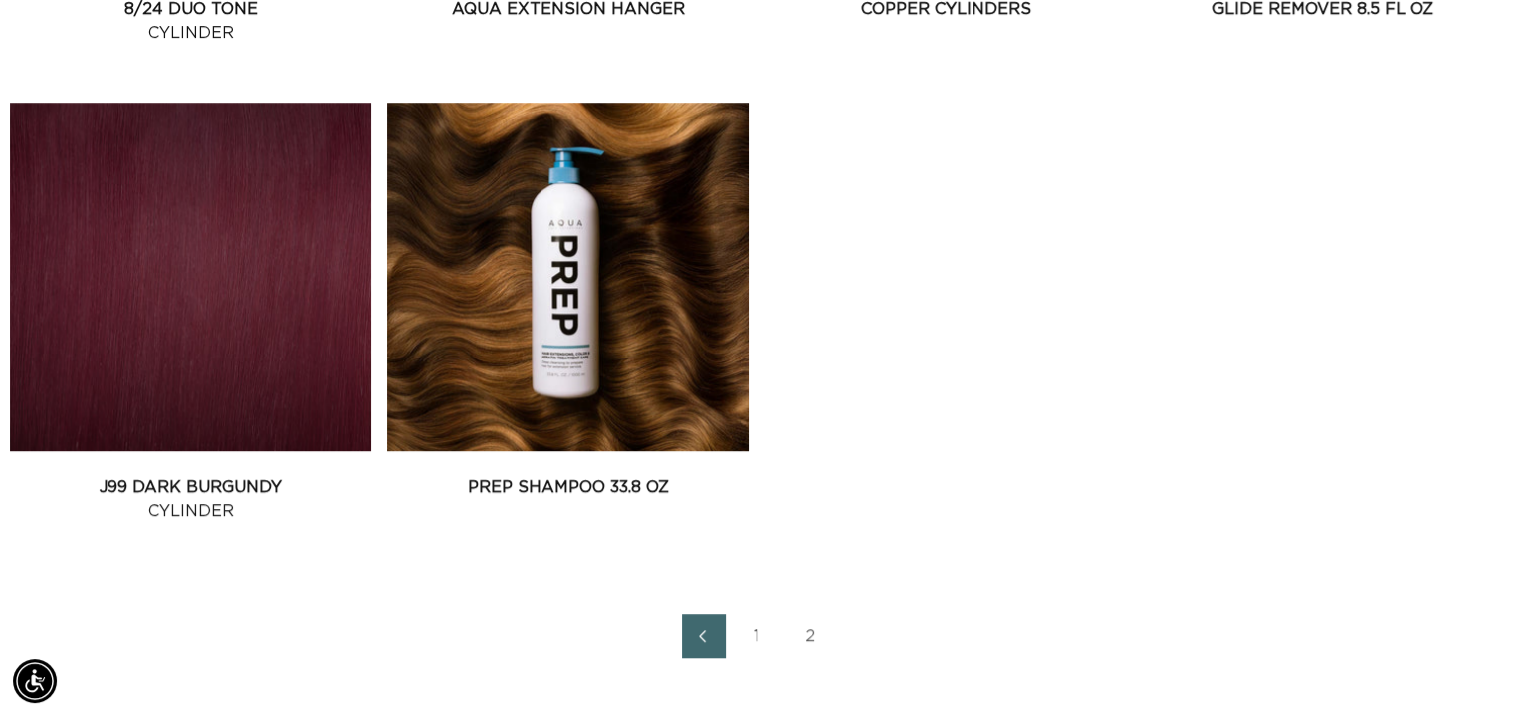
scroll to position [1394, 0]
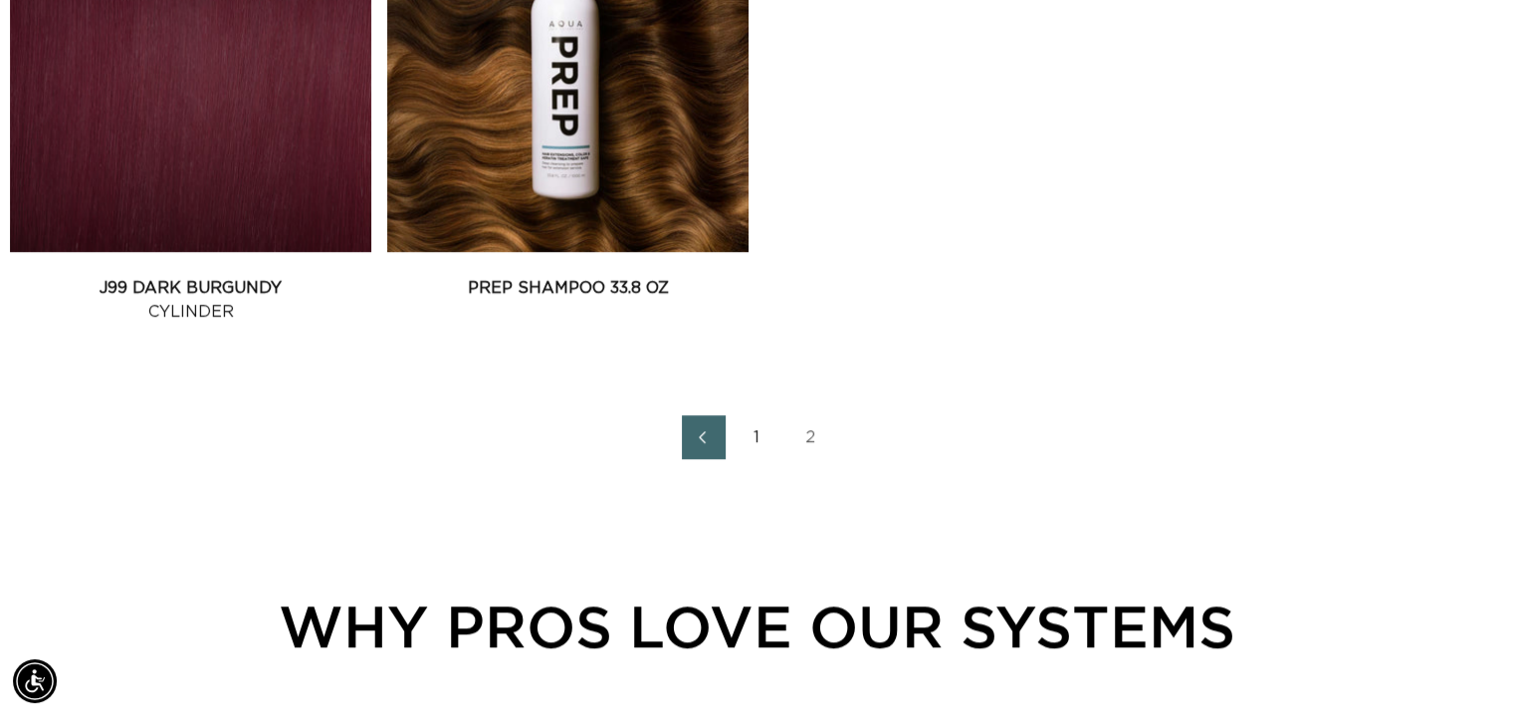
click at [807, 437] on link "2" at bounding box center [811, 437] width 44 height 44
click at [821, 432] on link "2" at bounding box center [811, 437] width 44 height 44
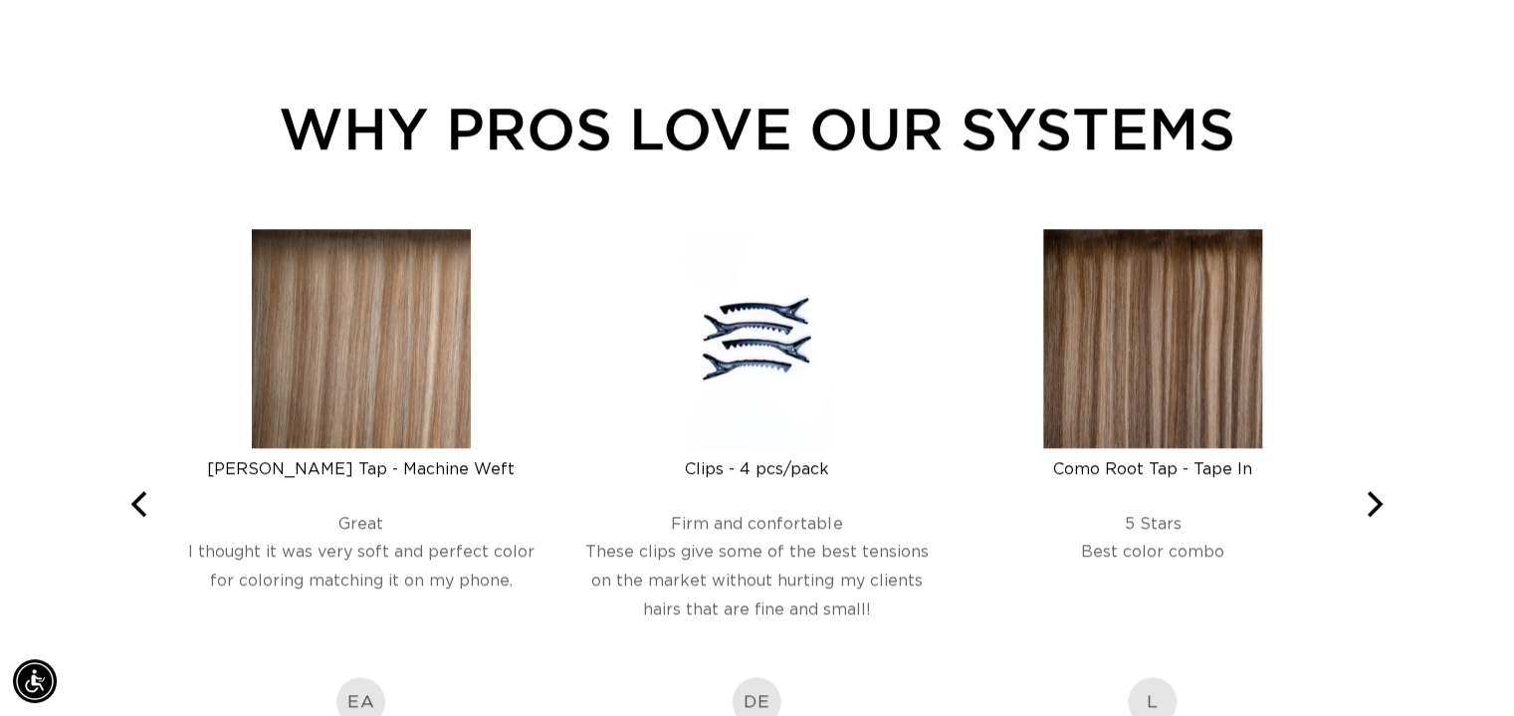
scroll to position [0, 0]
click at [362, 313] on img at bounding box center [361, 338] width 219 height 219
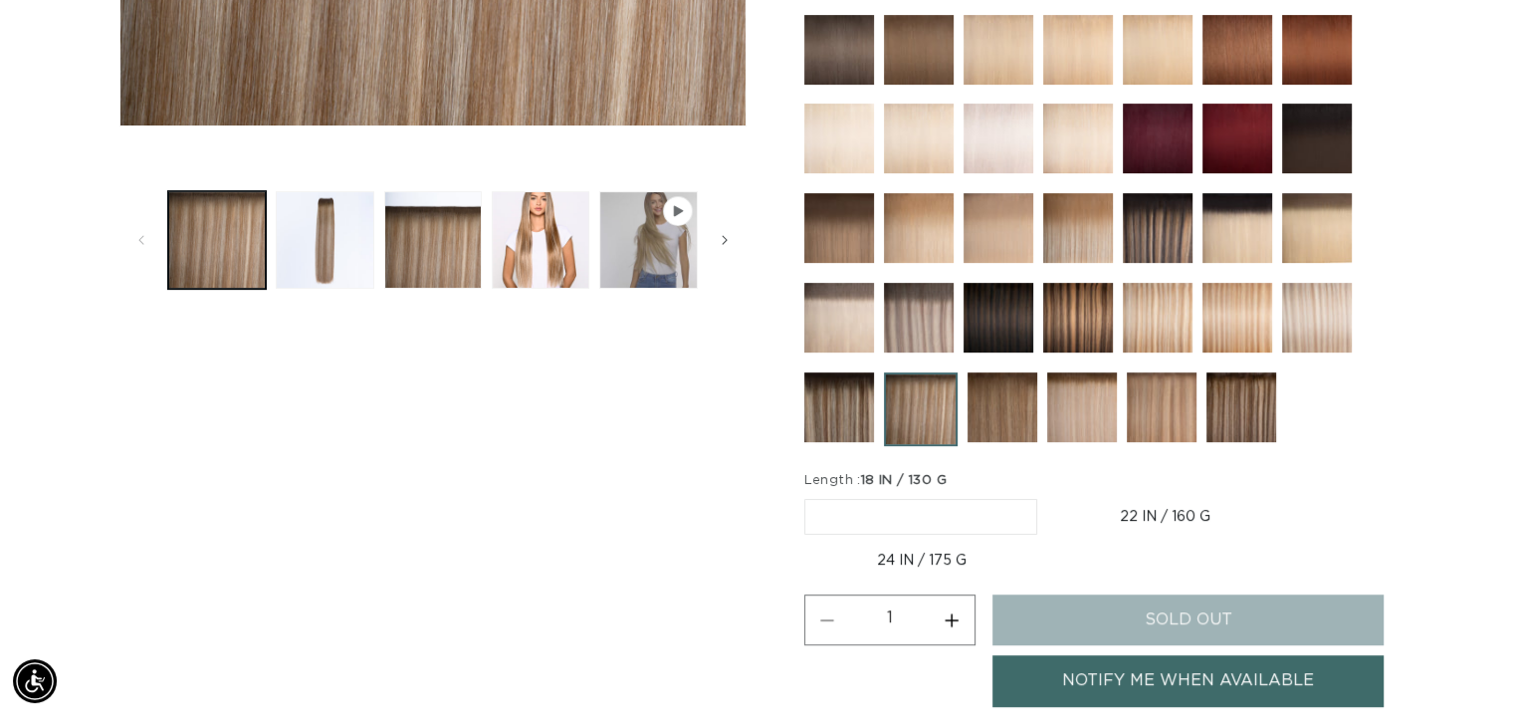
scroll to position [0, 2744]
click at [1182, 513] on label "22 IN / 160 G Variant sold out or unavailable" at bounding box center [1165, 517] width 236 height 34
click at [1048, 496] on input "22 IN / 160 G Variant sold out or unavailable" at bounding box center [1047, 495] width 1 height 1
radio input "true"
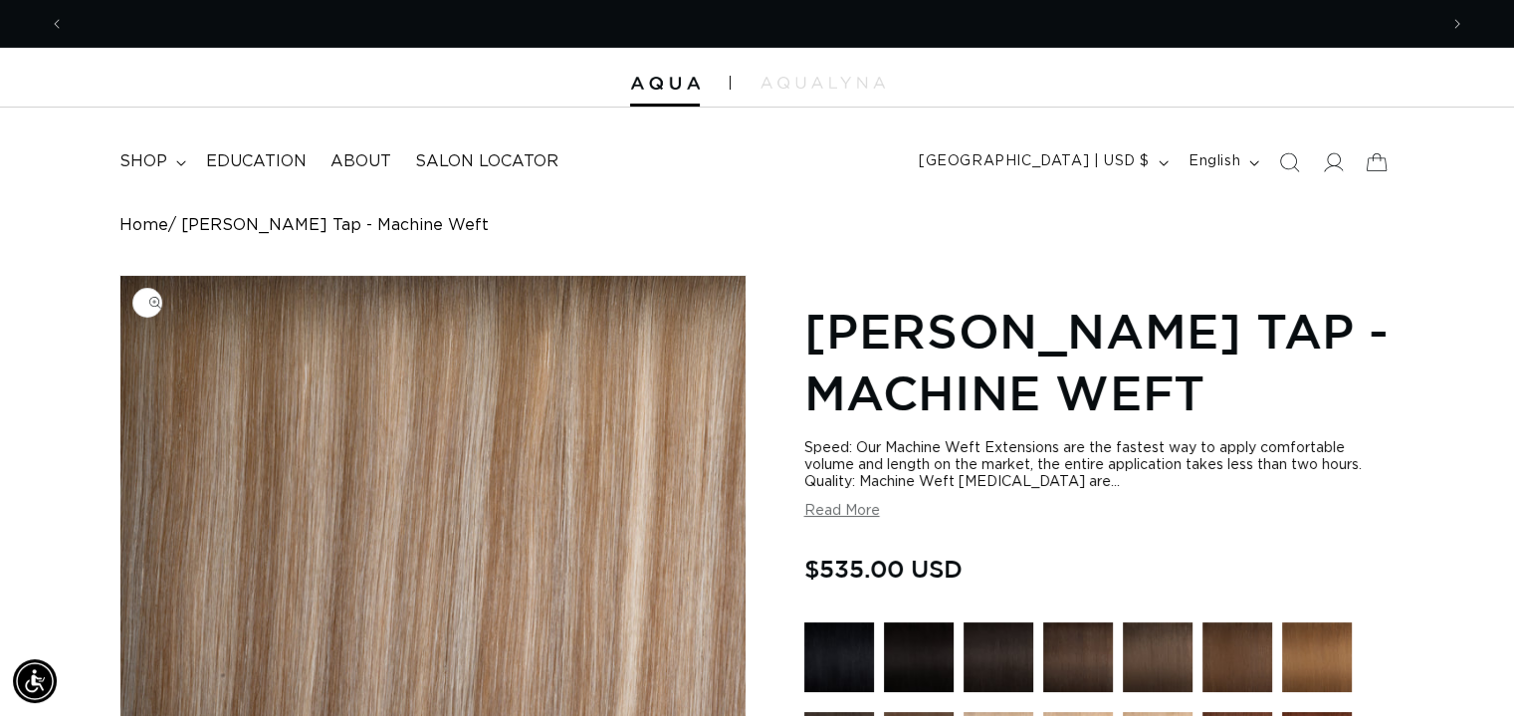
scroll to position [0, 1373]
click at [358, 159] on span "About" at bounding box center [360, 161] width 61 height 21
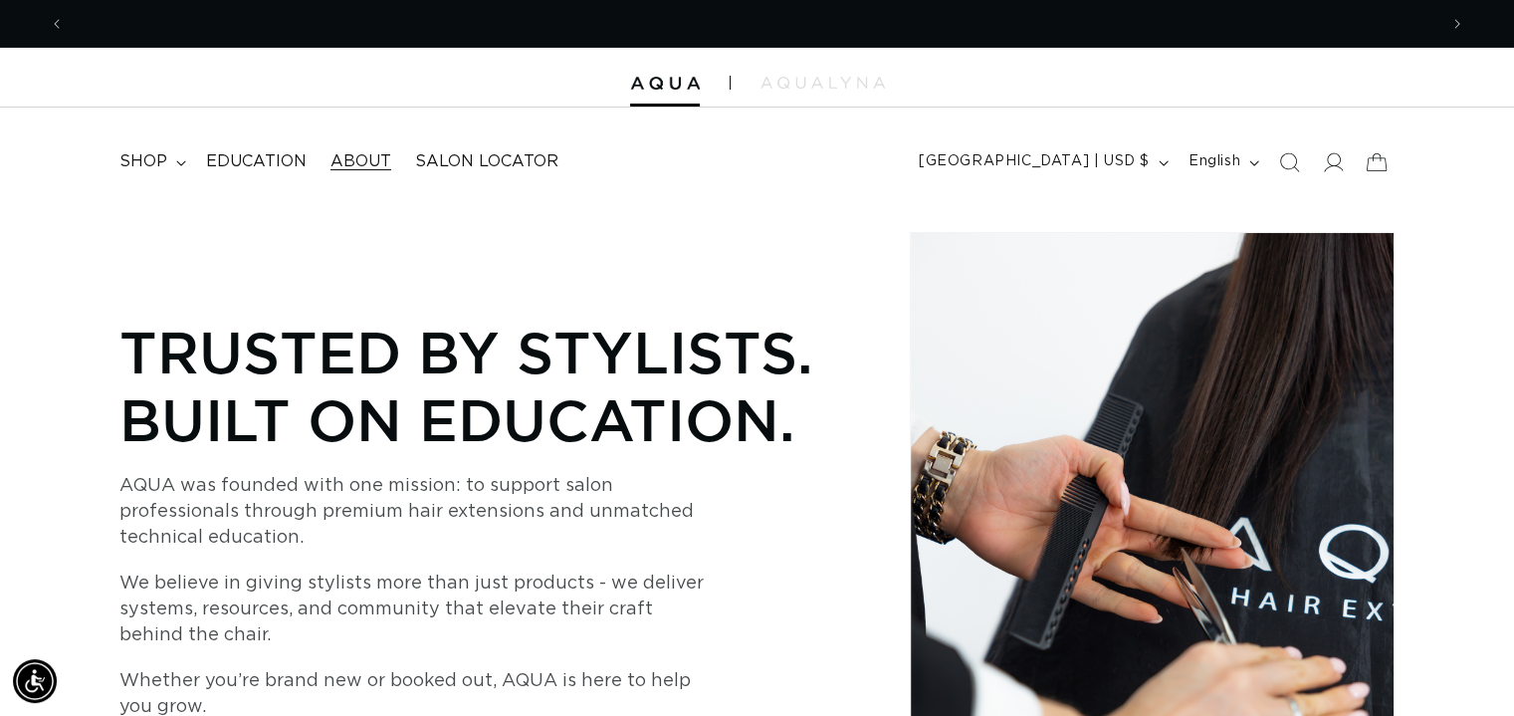
scroll to position [0, 1373]
click at [147, 158] on span "shop" at bounding box center [143, 161] width 48 height 21
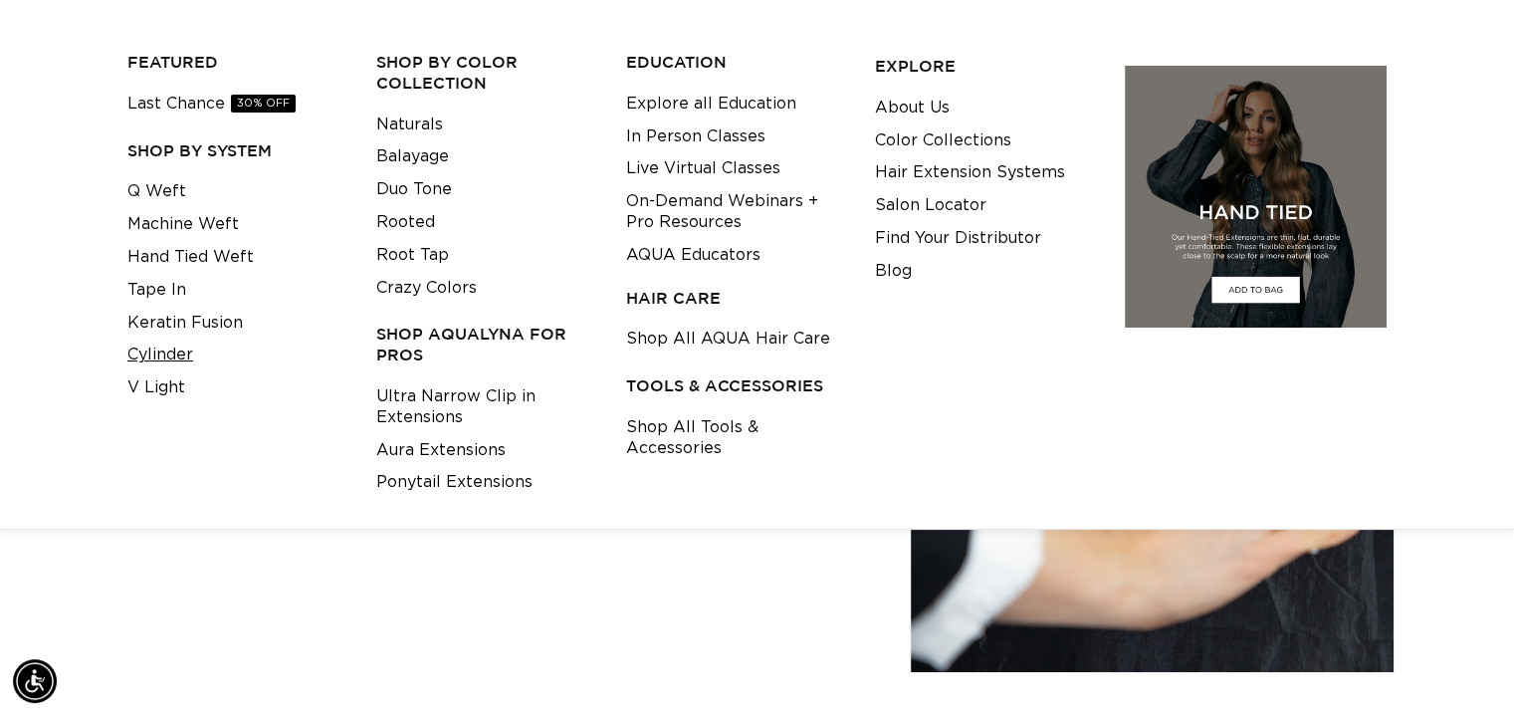
scroll to position [0, 0]
click at [189, 353] on link "Cylinder" at bounding box center [160, 354] width 66 height 33
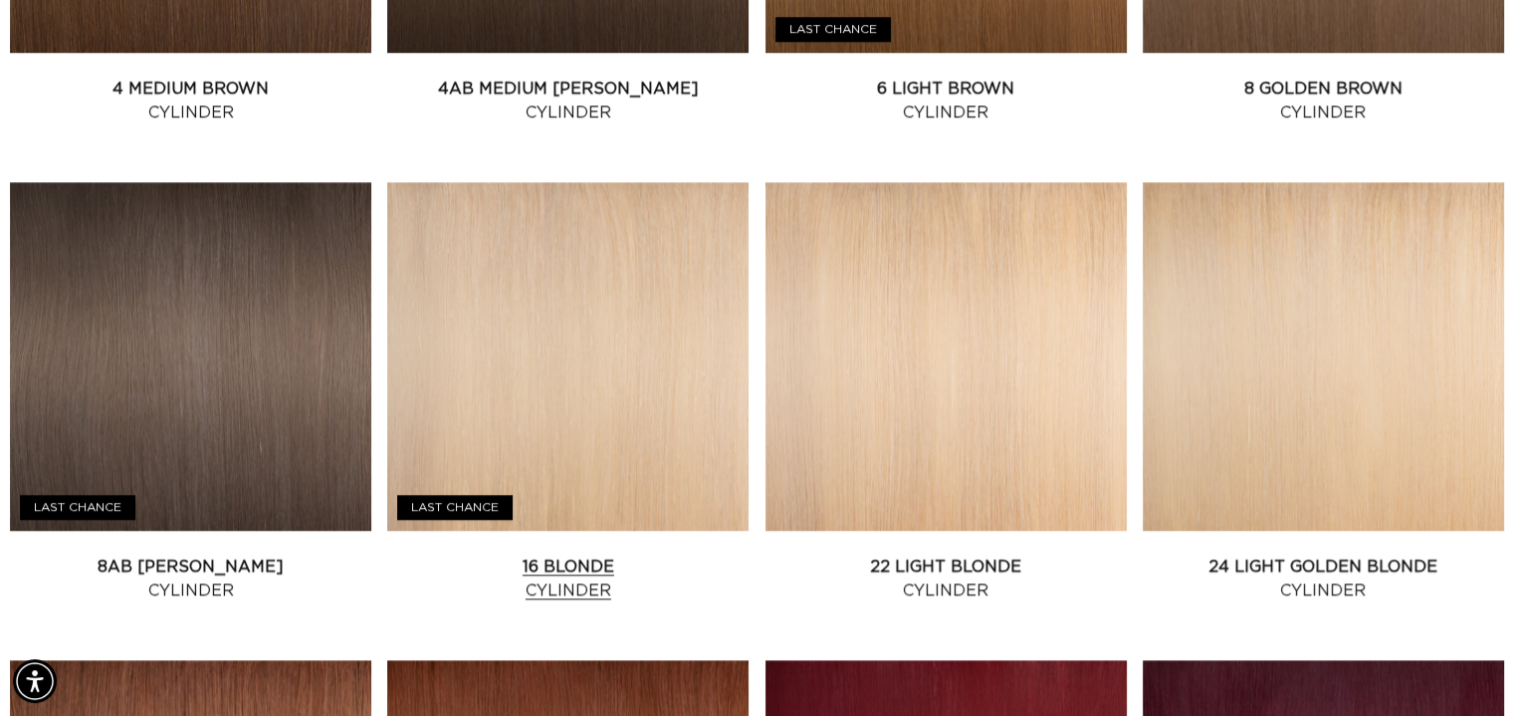
scroll to position [0, 2744]
click at [463, 554] on link "16 Blonde Cylinder" at bounding box center [567, 578] width 361 height 48
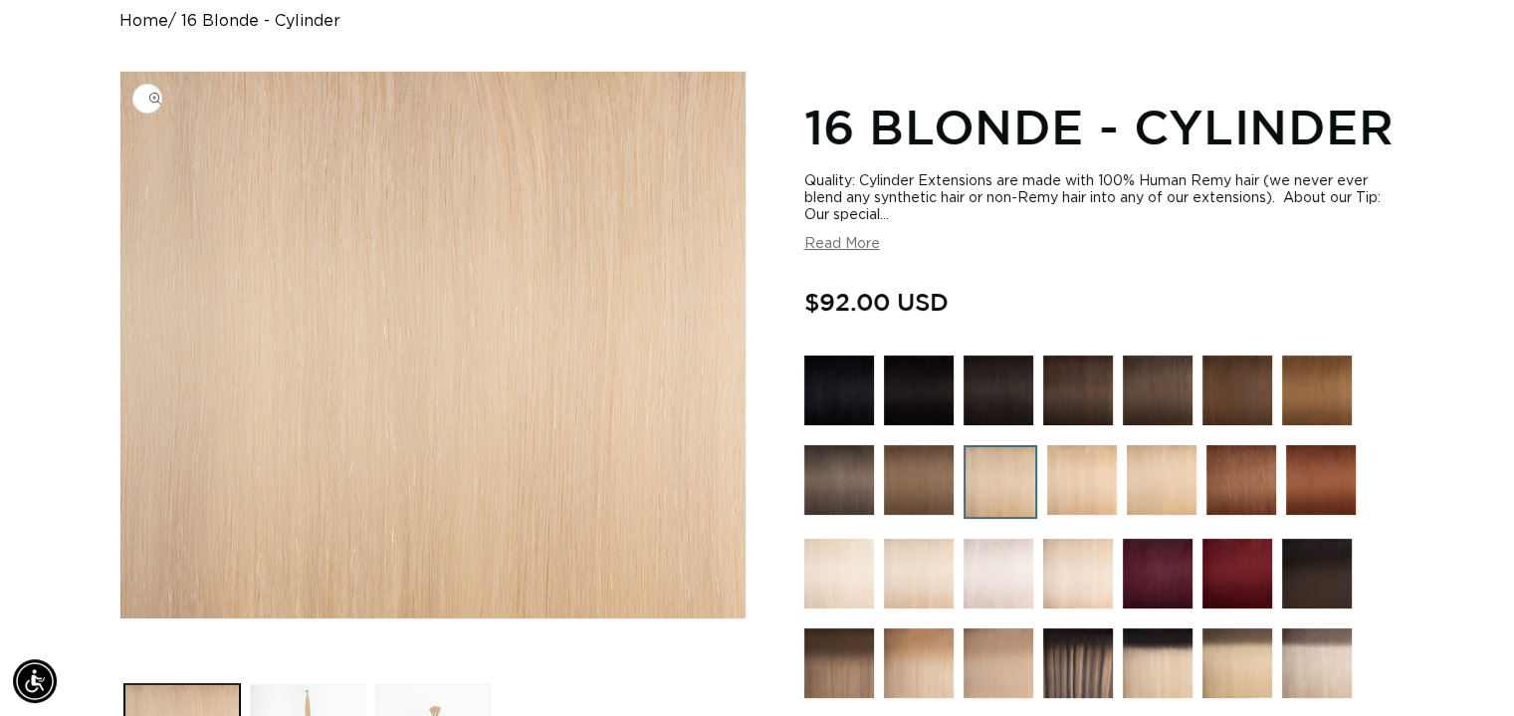
scroll to position [597, 0]
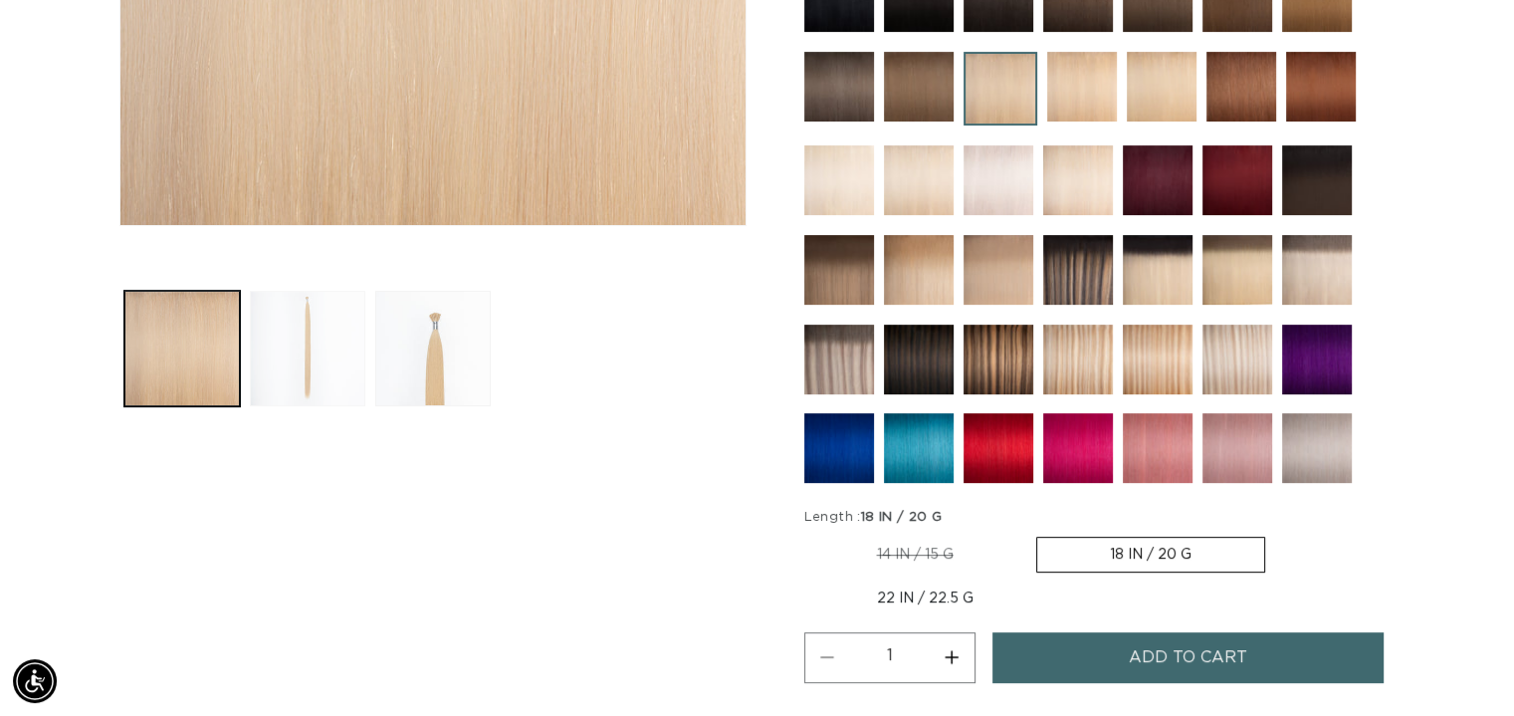
click at [325, 348] on button "Load image 2 in gallery view" at bounding box center [307, 348] width 115 height 115
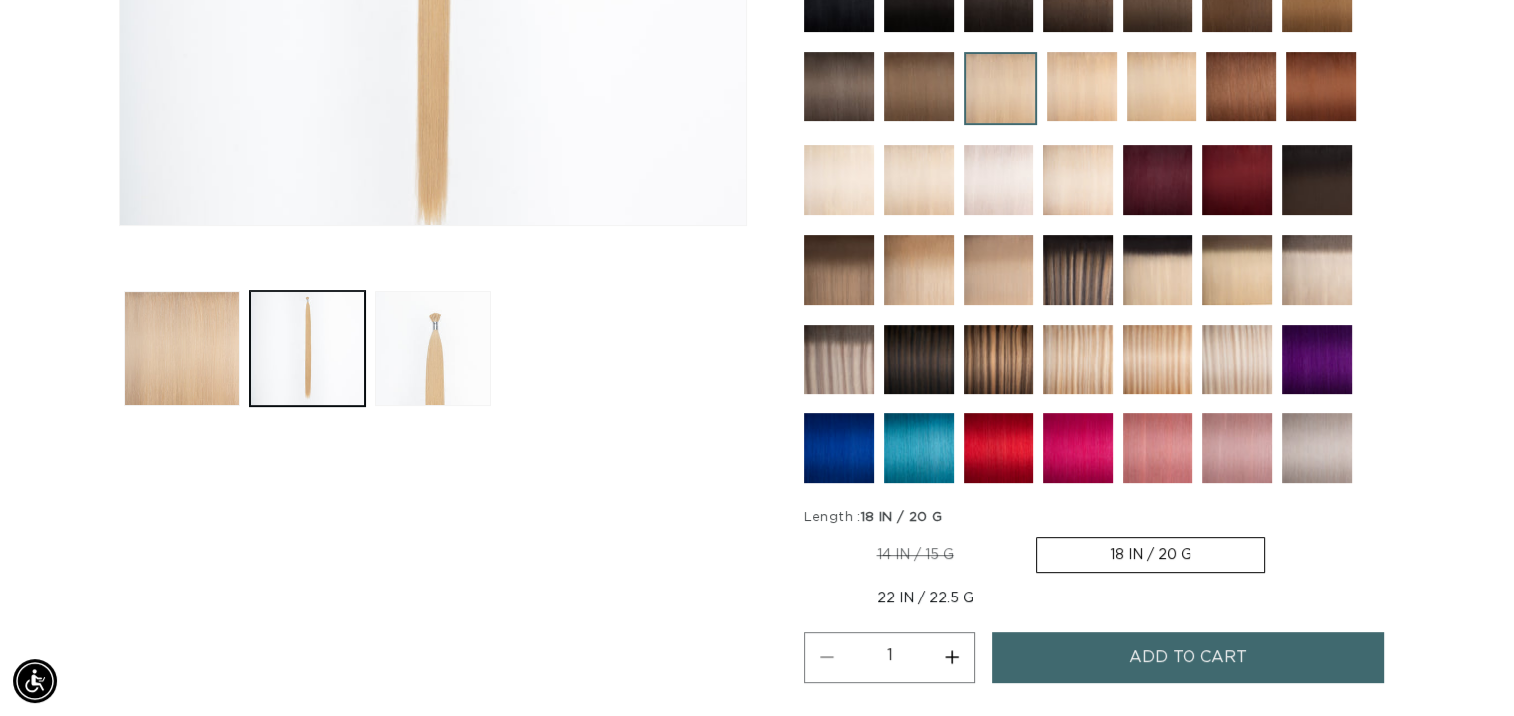
scroll to position [0, 2744]
click at [460, 346] on button "Load image 3 in gallery view" at bounding box center [432, 348] width 115 height 115
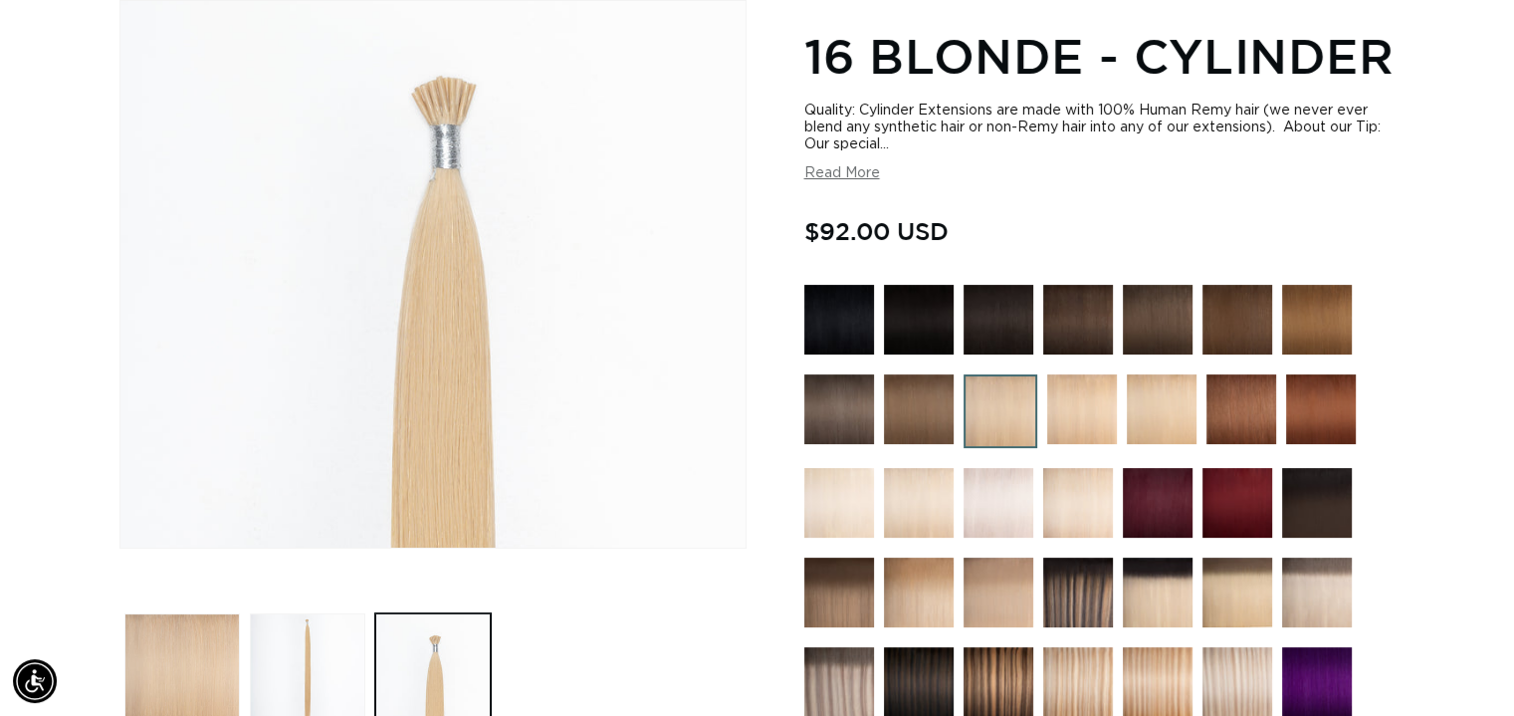
scroll to position [0, 0]
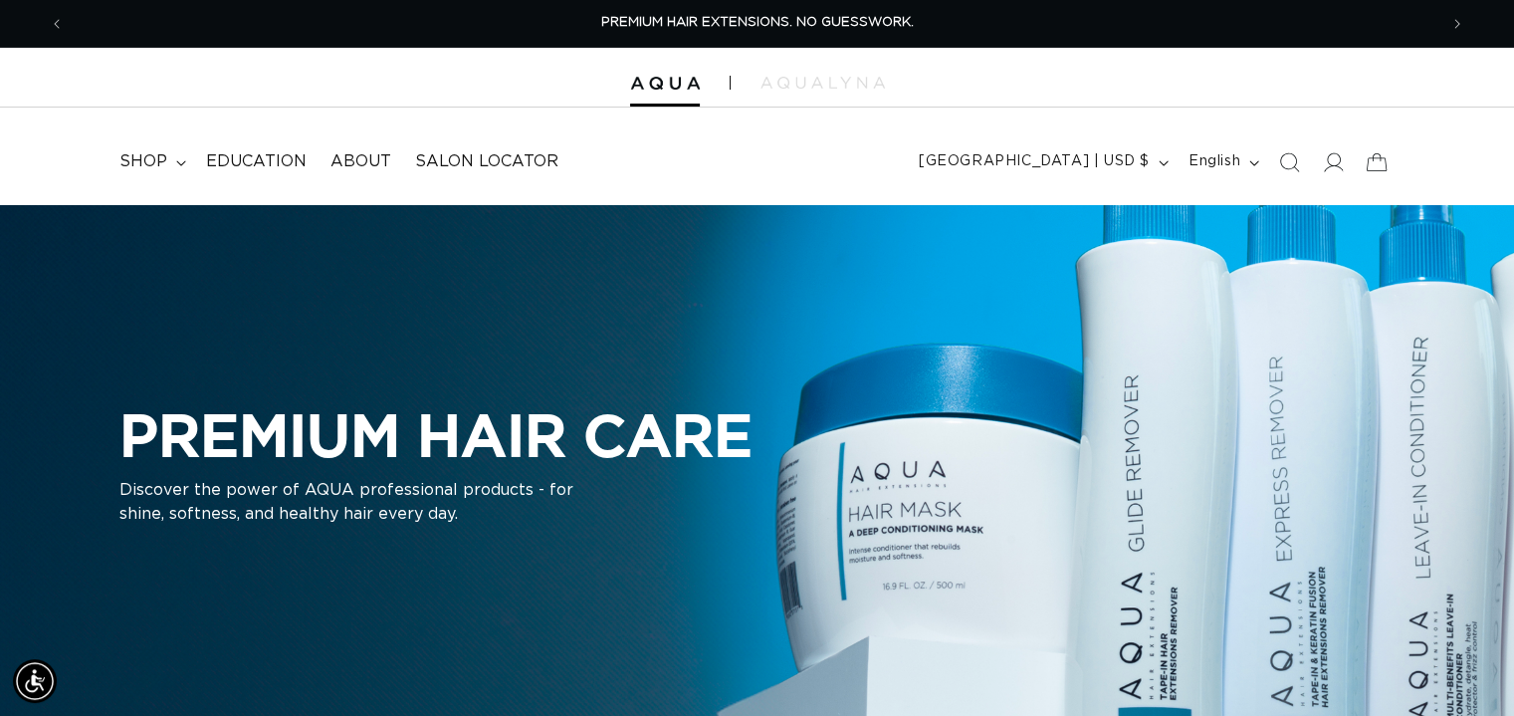
click at [453, 318] on div "PREMIUM HAIR CARE Discover the power of AQUA professional products - for shine,…" at bounding box center [757, 468] width 1514 height 528
